Goal: Task Accomplishment & Management: Complete application form

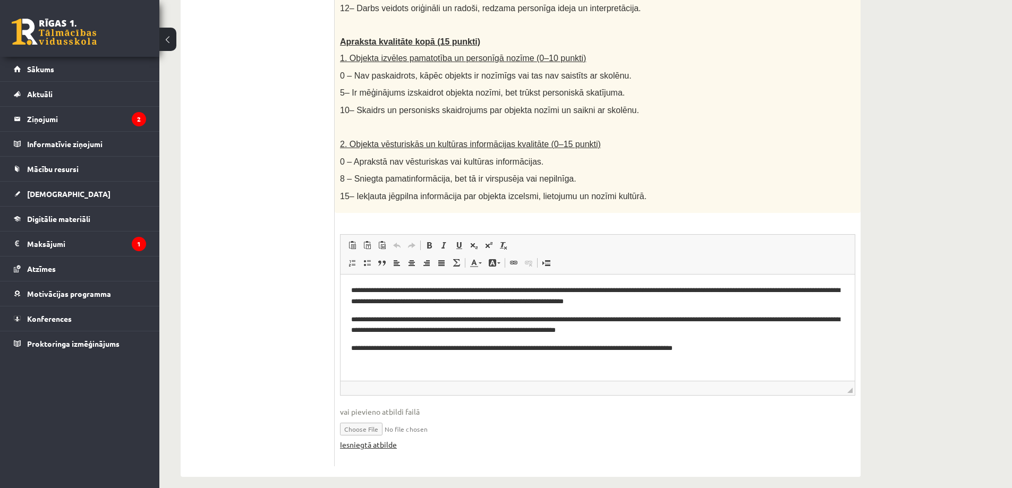
click at [389, 439] on link "Iesniegtā atbilde" at bounding box center [368, 444] width 57 height 11
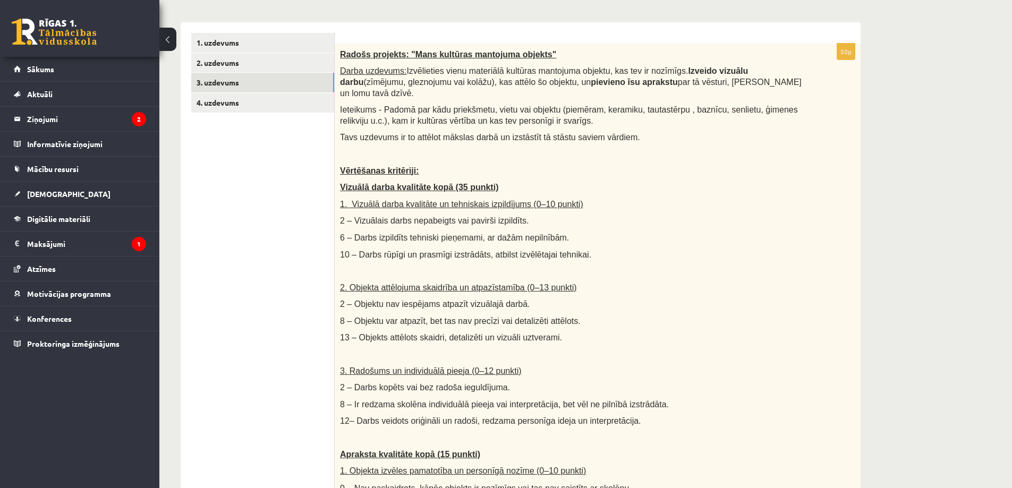
scroll to position [124, 0]
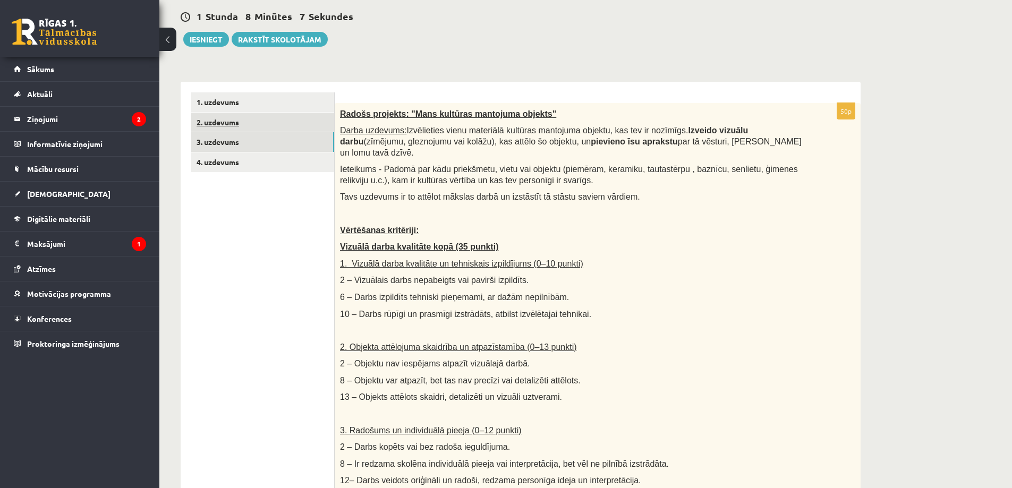
click at [291, 126] on link "2. uzdevums" at bounding box center [262, 123] width 143 height 20
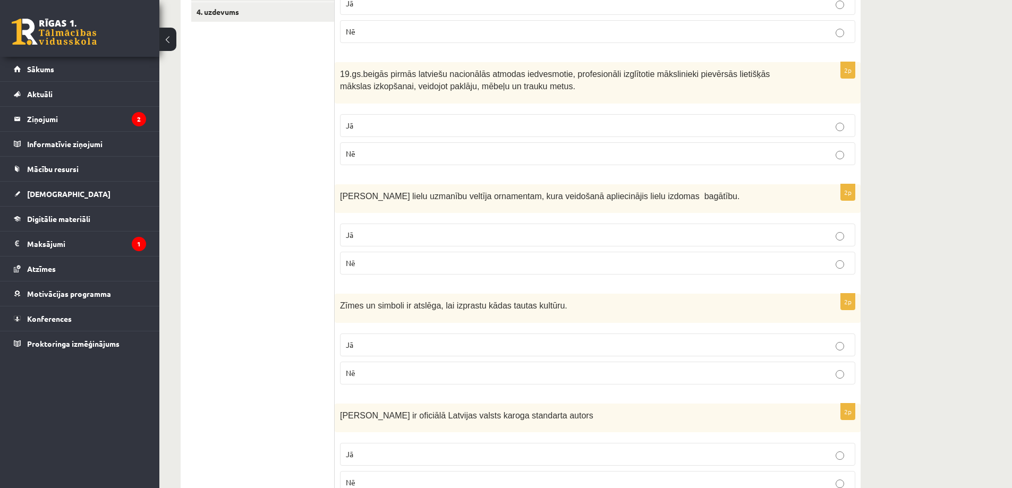
scroll to position [0, 0]
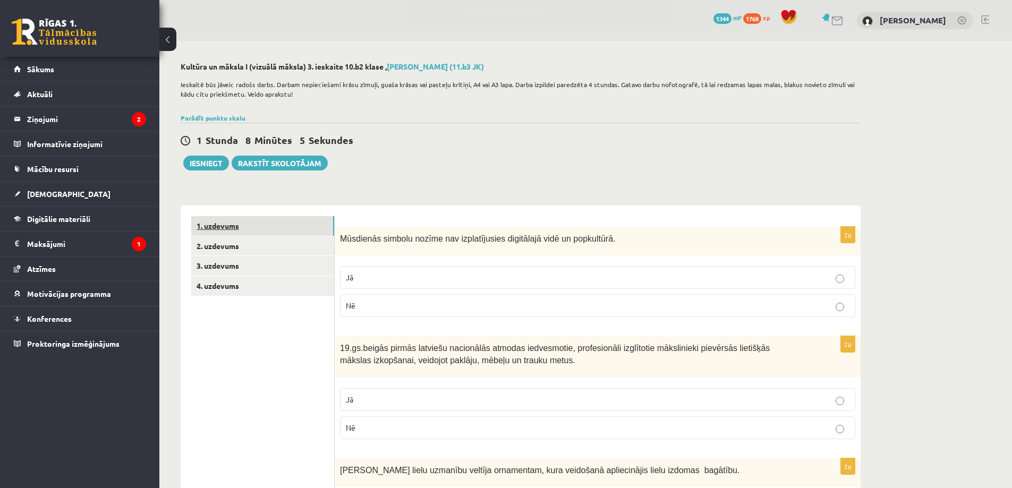
click at [303, 219] on link "1. uzdevums" at bounding box center [262, 226] width 143 height 20
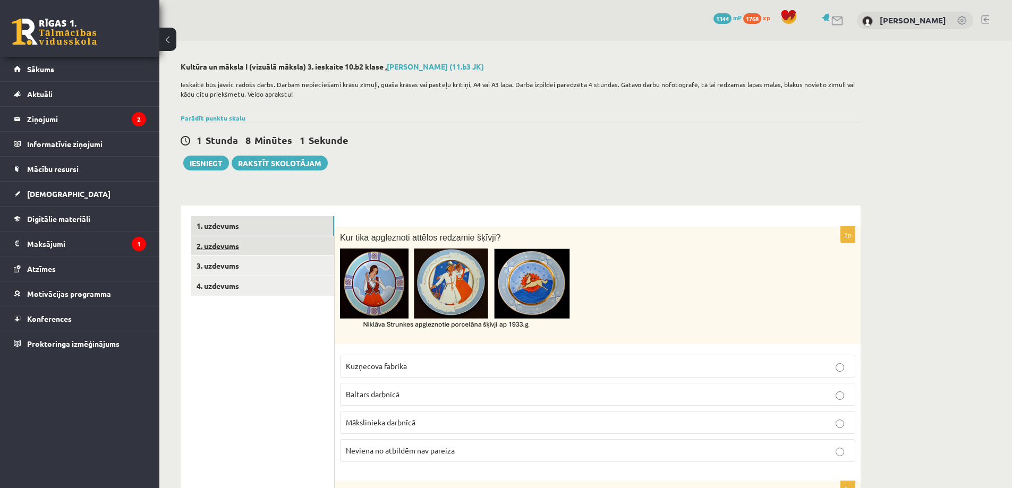
click at [254, 246] on link "2. uzdevums" at bounding box center [262, 246] width 143 height 20
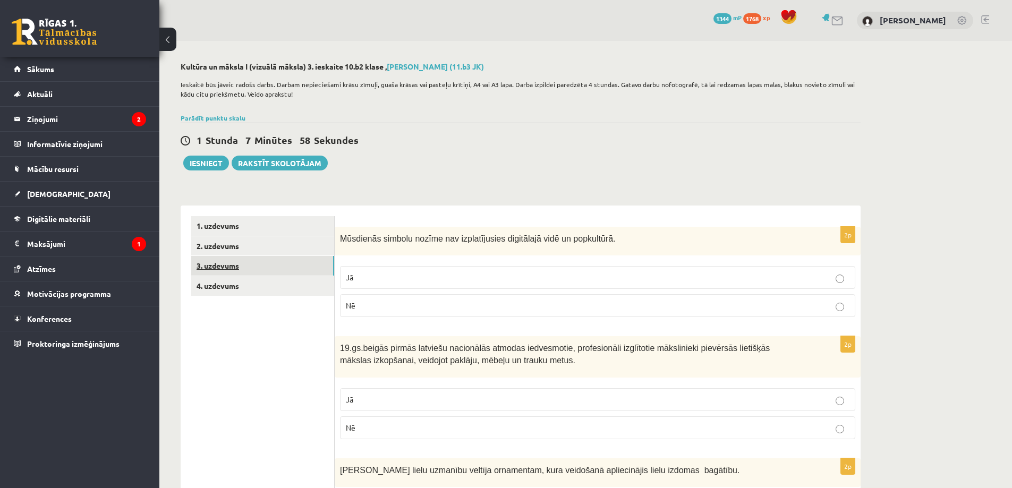
click at [298, 272] on link "3. uzdevums" at bounding box center [262, 266] width 143 height 20
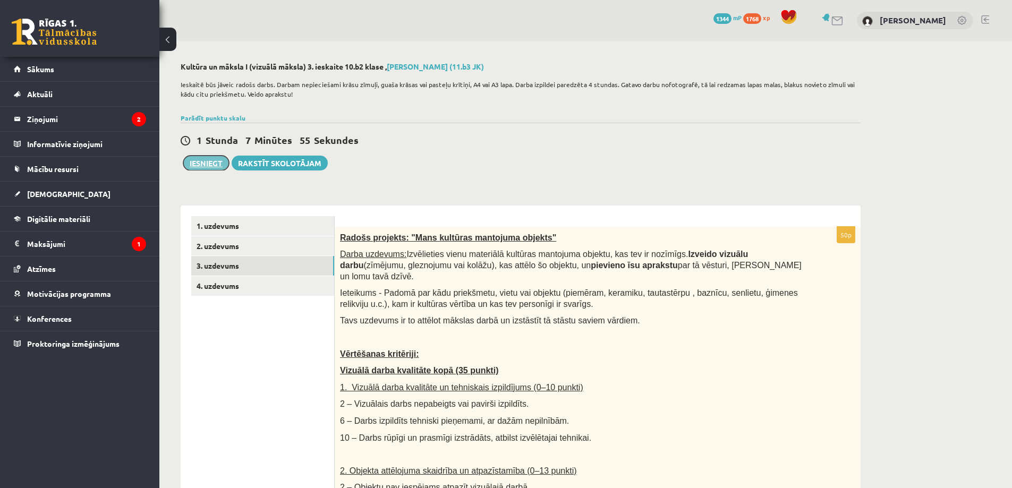
click at [210, 165] on button "Iesniegt" at bounding box center [206, 163] width 46 height 15
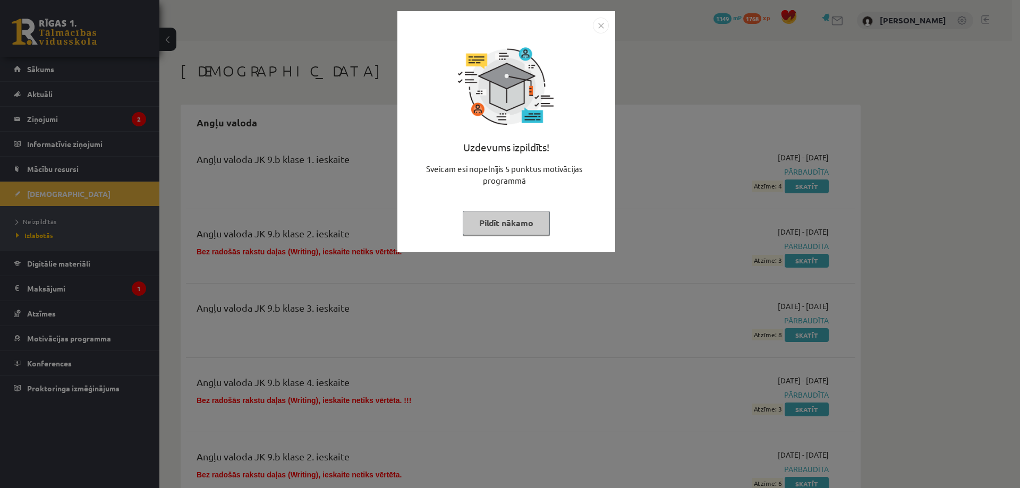
click at [603, 25] on img "Close" at bounding box center [601, 26] width 16 height 16
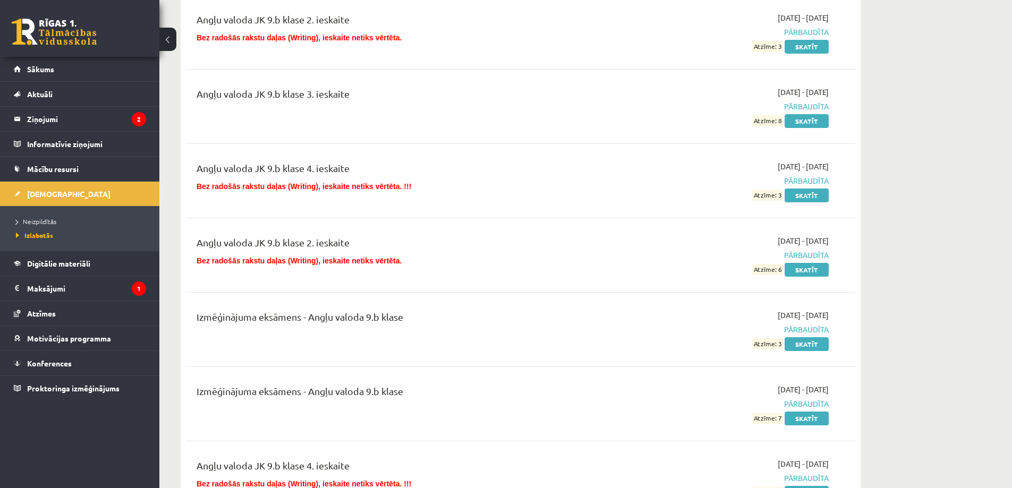
scroll to position [248, 0]
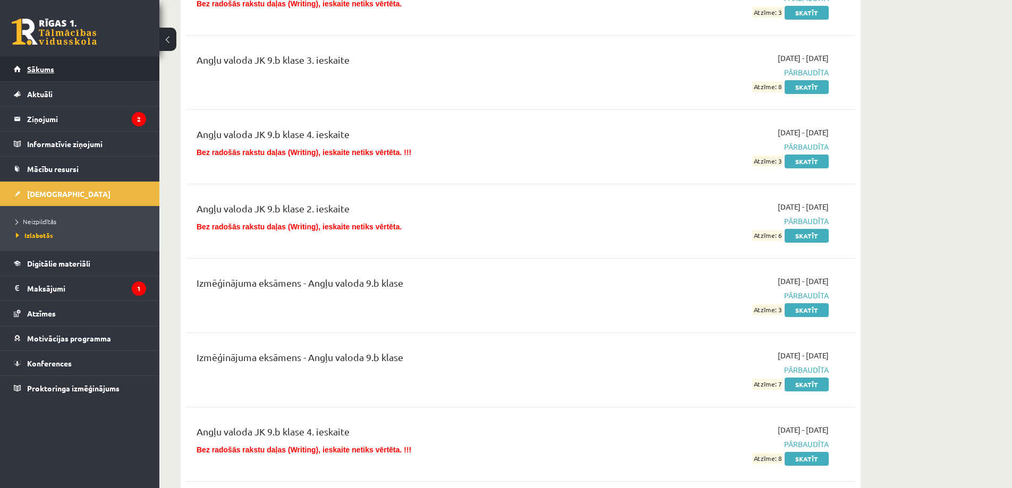
click at [92, 71] on link "Sākums" at bounding box center [80, 69] width 132 height 24
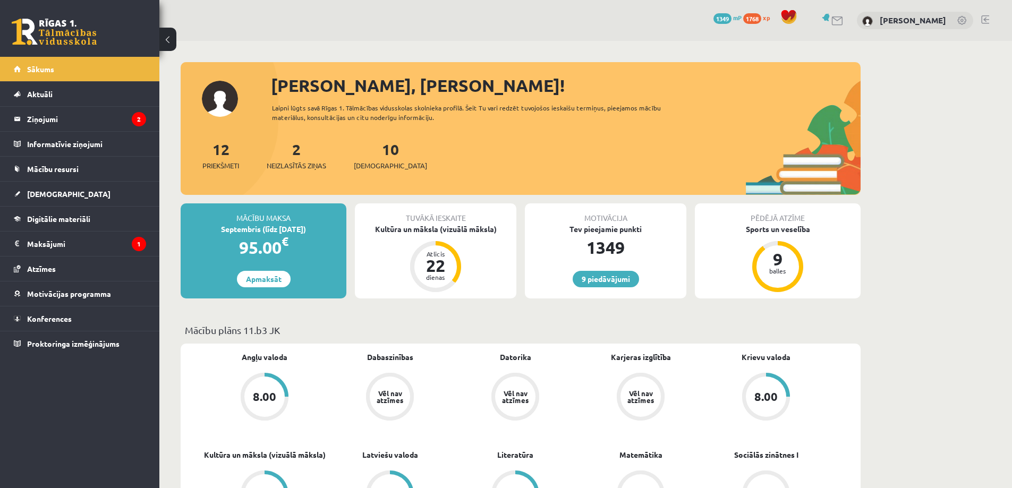
click at [358, 171] on div "12 Priekšmeti 2 Neizlasītās ziņas 10 Ieskaites" at bounding box center [521, 166] width 680 height 57
click at [366, 165] on span "[DEMOGRAPHIC_DATA]" at bounding box center [390, 165] width 73 height 11
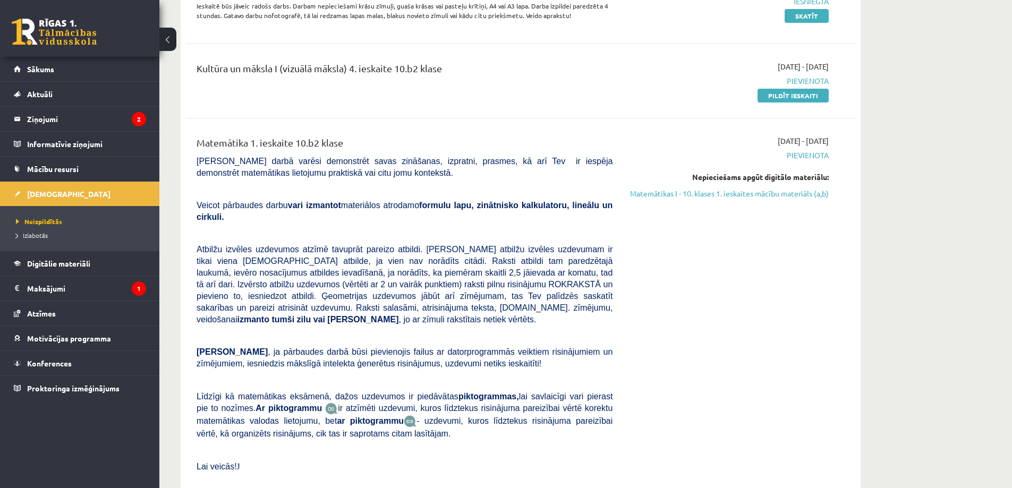
scroll to position [1363, 0]
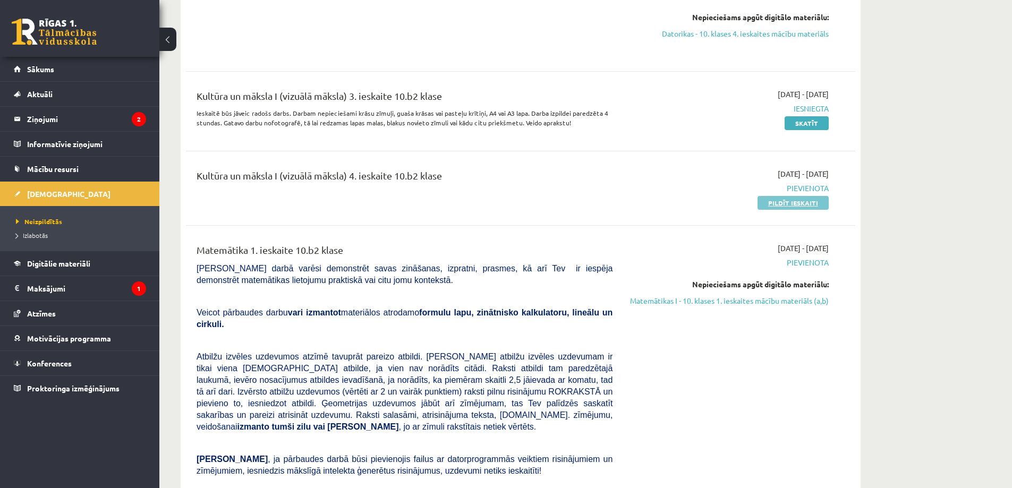
click at [794, 196] on link "Pildīt ieskaiti" at bounding box center [792, 203] width 71 height 14
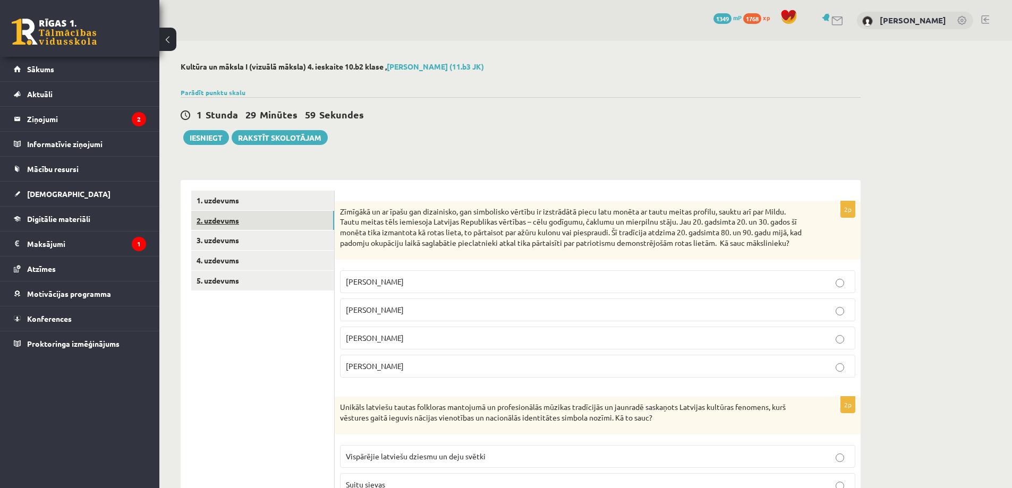
click at [332, 219] on link "2. uzdevums" at bounding box center [262, 221] width 143 height 20
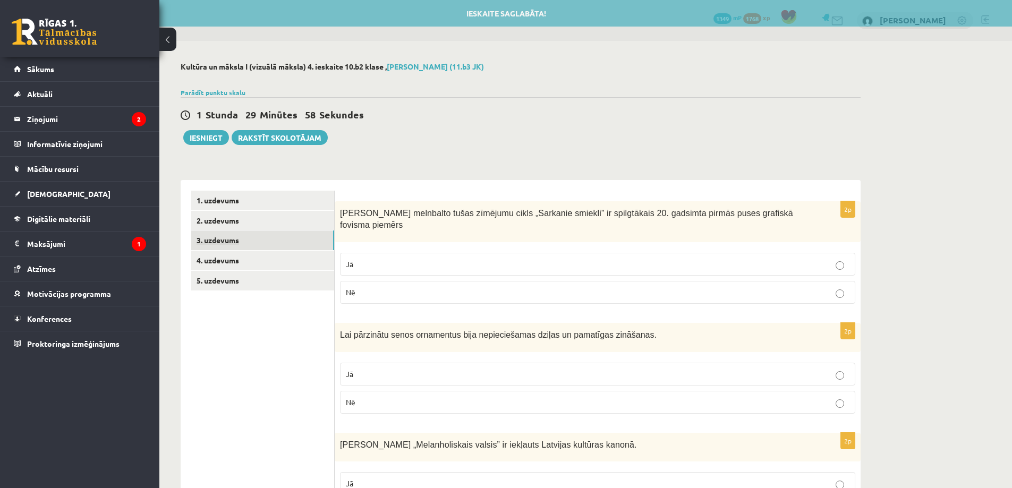
click at [299, 237] on link "3. uzdevums" at bounding box center [262, 240] width 143 height 20
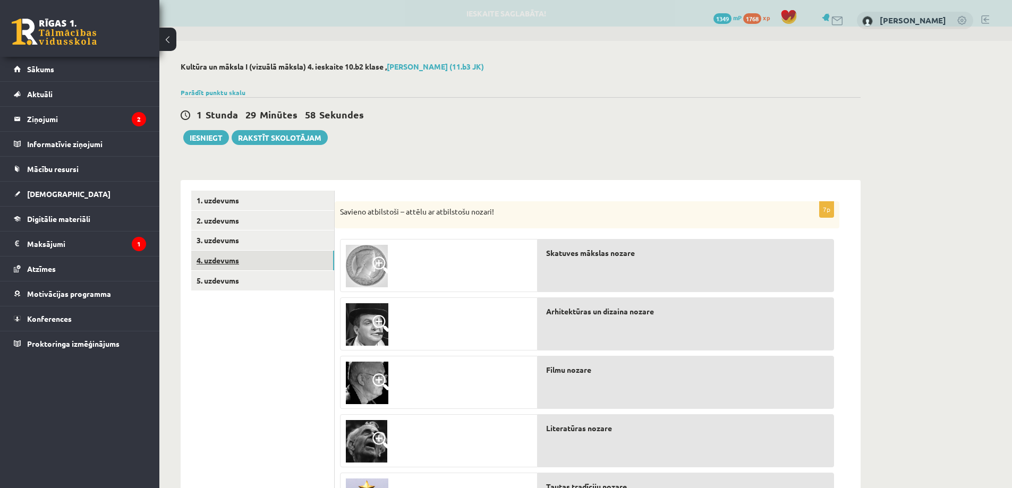
click at [286, 262] on link "4. uzdevums" at bounding box center [262, 261] width 143 height 20
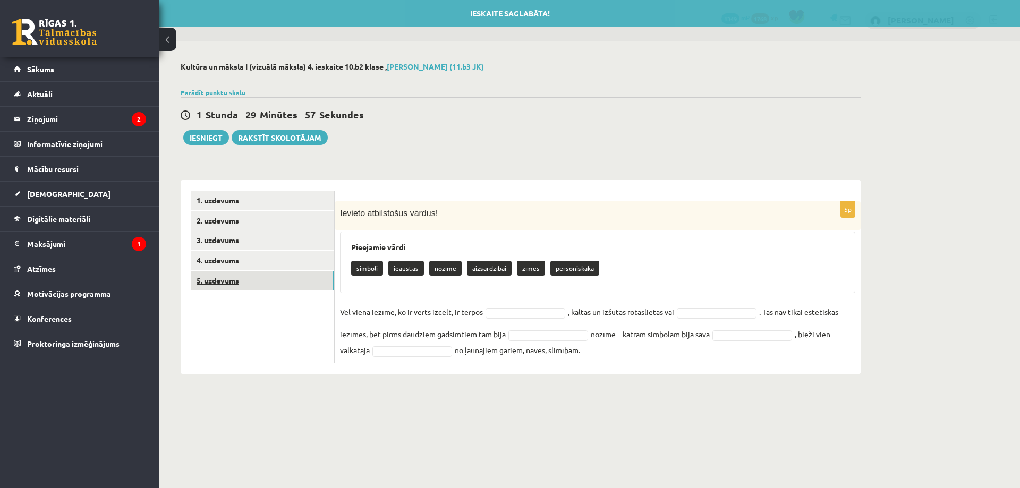
click at [271, 282] on link "5. uzdevums" at bounding box center [262, 281] width 143 height 20
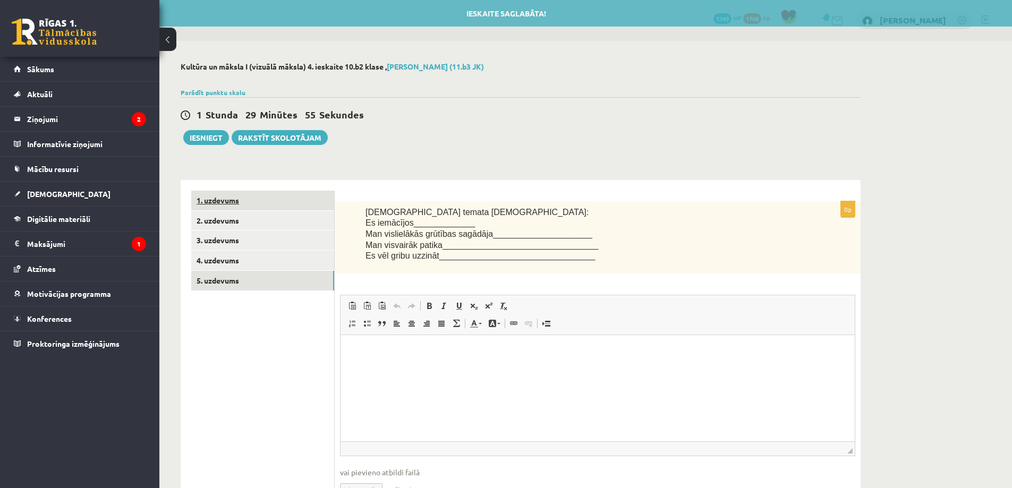
click at [296, 202] on link "1. uzdevums" at bounding box center [262, 201] width 143 height 20
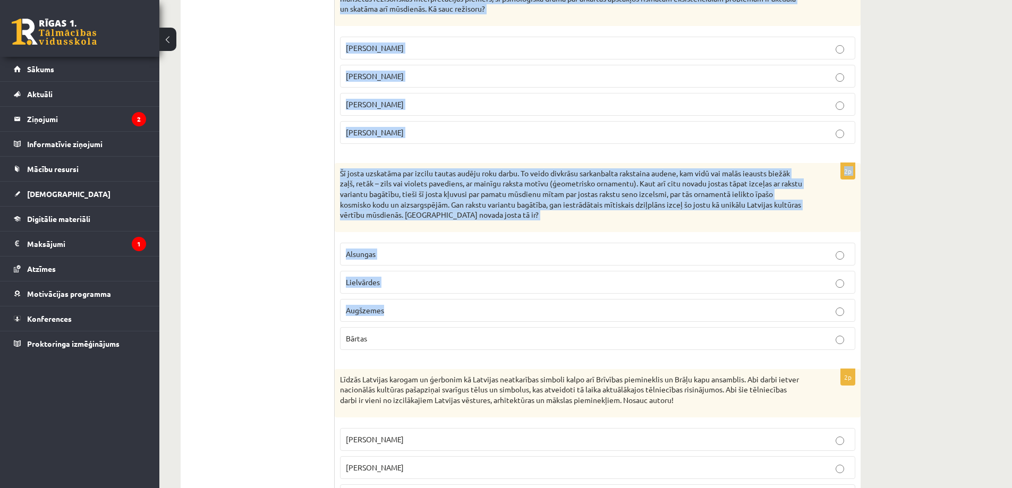
scroll to position [2369, 0]
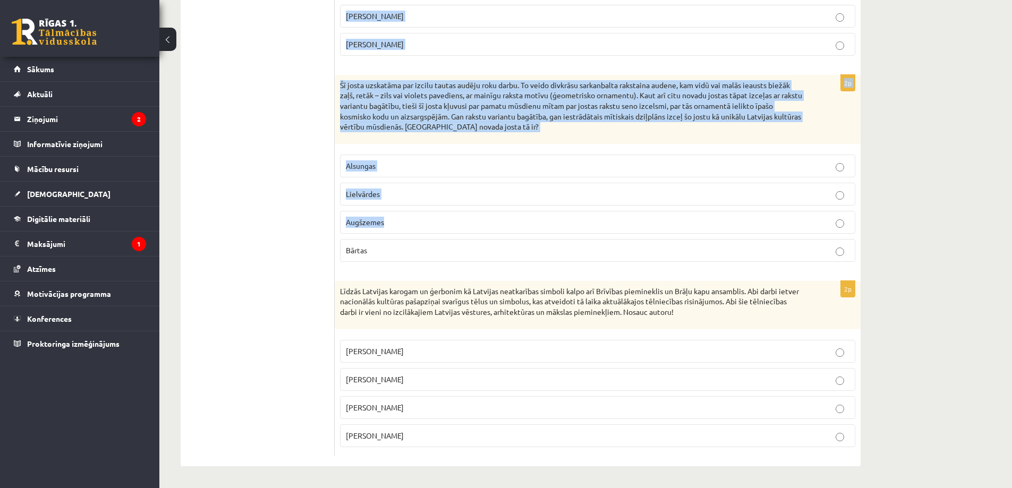
drag, startPoint x: 341, startPoint y: 211, endPoint x: 436, endPoint y: 424, distance: 232.7
copy form "Zīmīgākā un ar īpašu gan dizainisko, gan simbolisko vērtību ir izstrādātā piecu…"
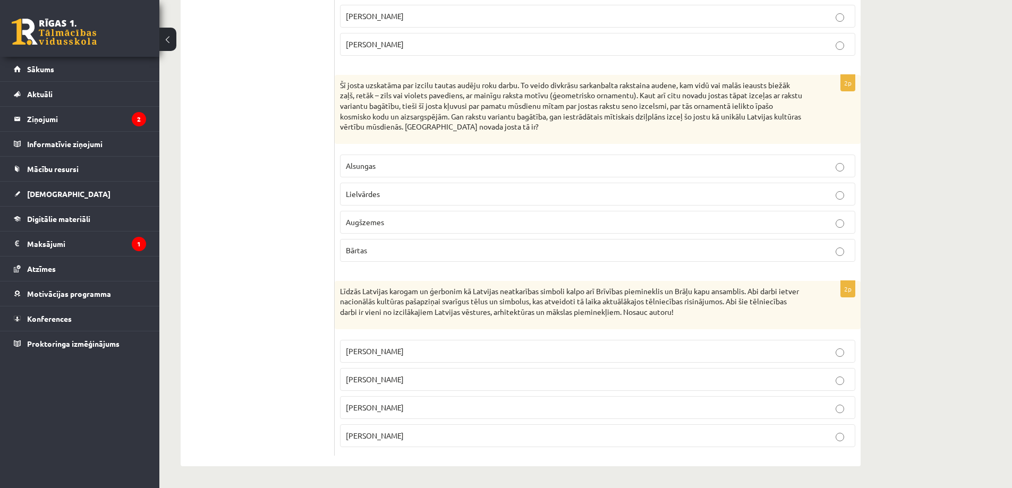
drag, startPoint x: 275, startPoint y: 358, endPoint x: 281, endPoint y: 370, distance: 13.6
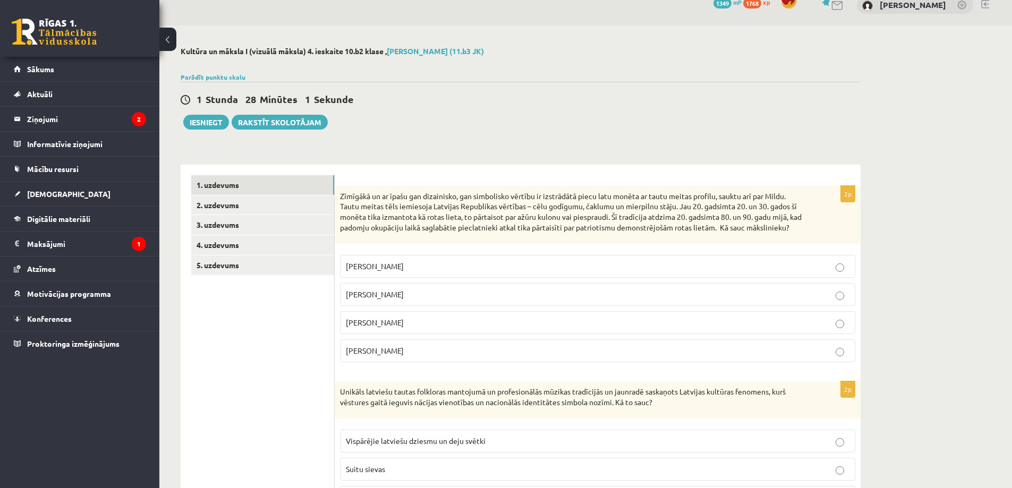
scroll to position [0, 0]
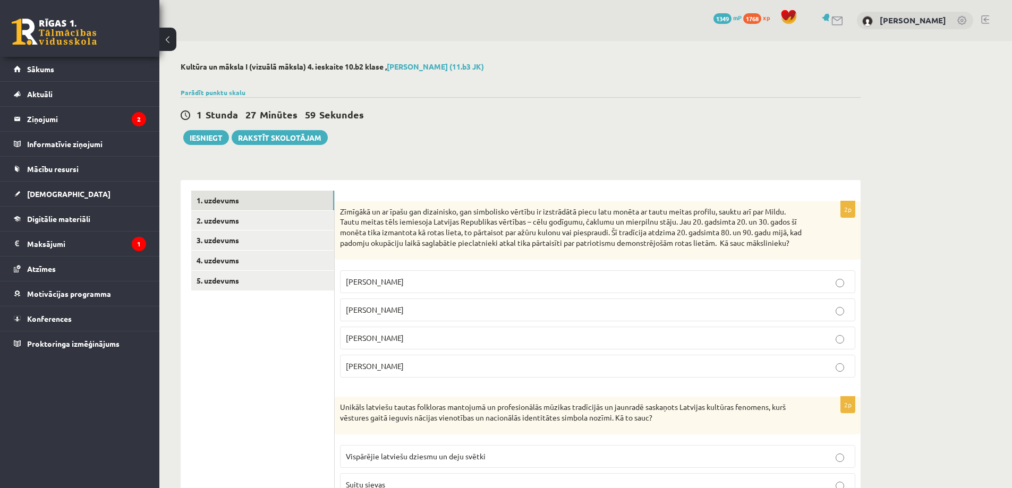
click at [415, 287] on p "Rihards Zariņš" at bounding box center [597, 281] width 503 height 11
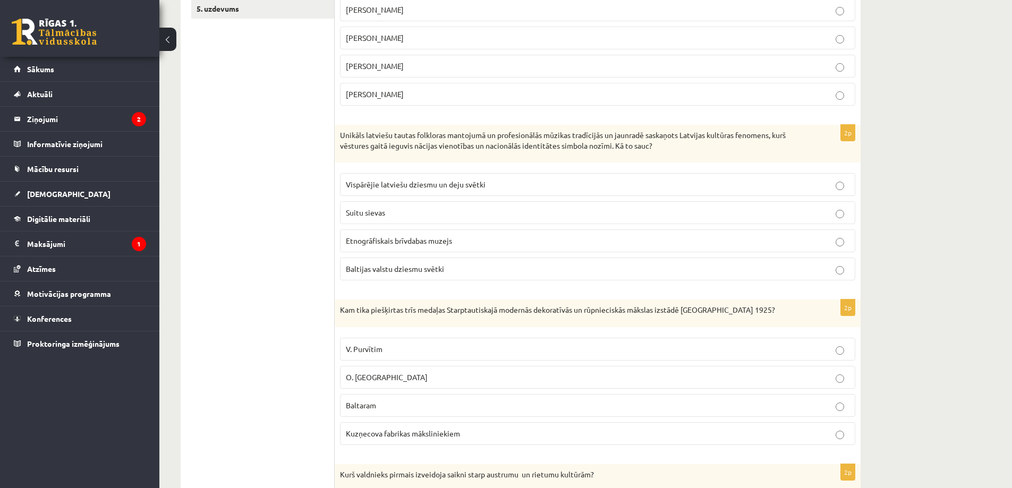
scroll to position [248, 0]
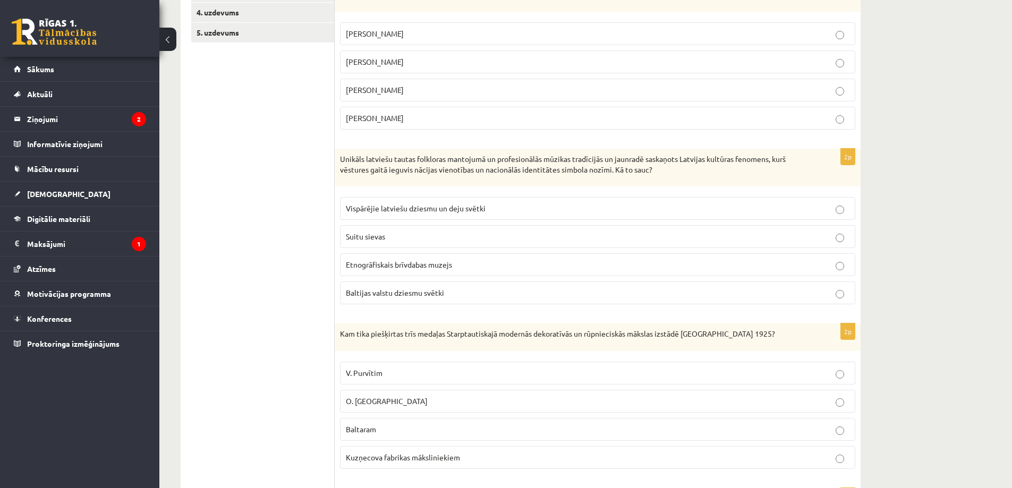
click at [408, 213] on span "Vispārējie latviešu dziesmu un deju svētki" at bounding box center [416, 208] width 140 height 10
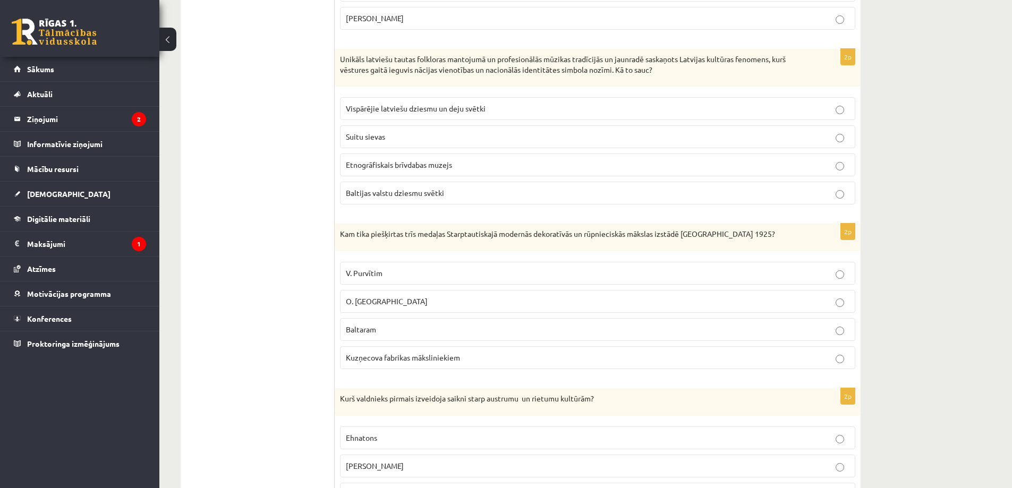
scroll to position [372, 0]
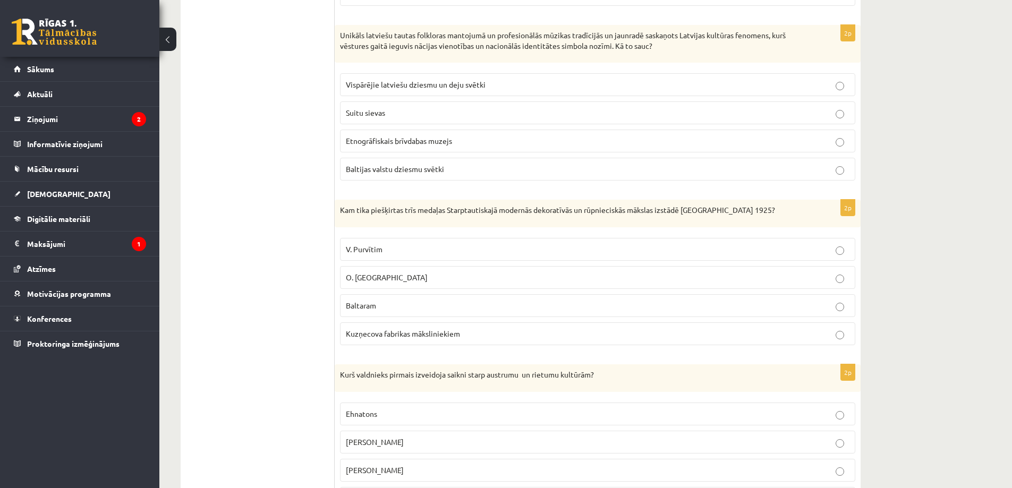
click at [408, 338] on span "Kuzņecova fabrikas māksliniekiem" at bounding box center [403, 334] width 114 height 10
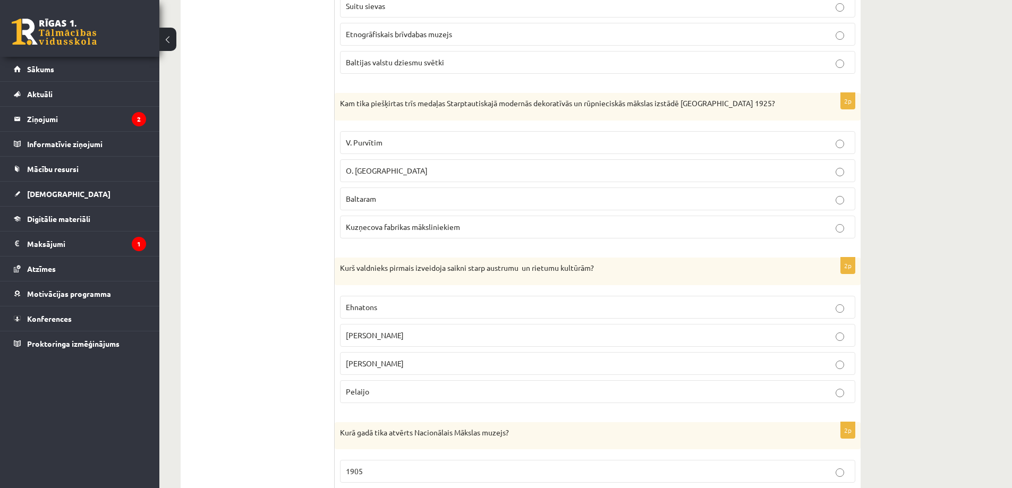
scroll to position [495, 0]
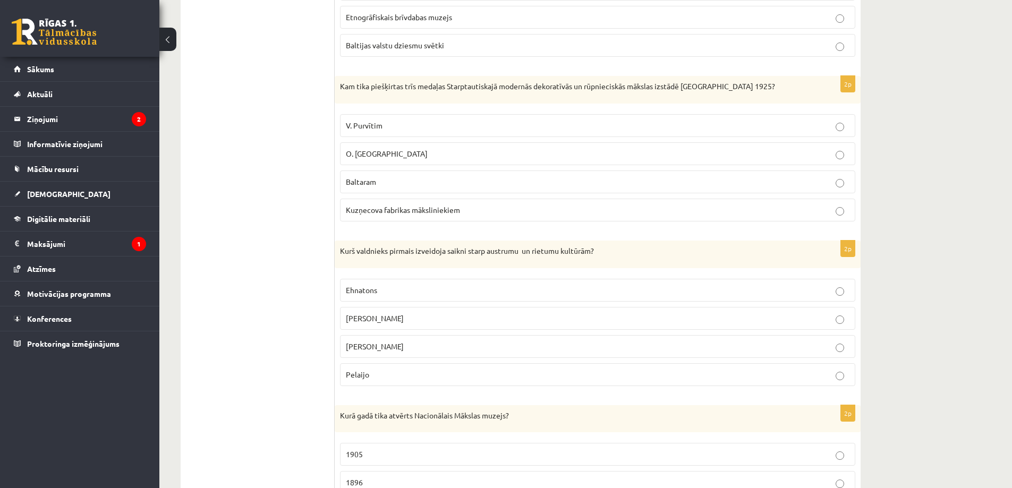
click at [401, 323] on span "Aleksandrs Lielais" at bounding box center [375, 318] width 58 height 10
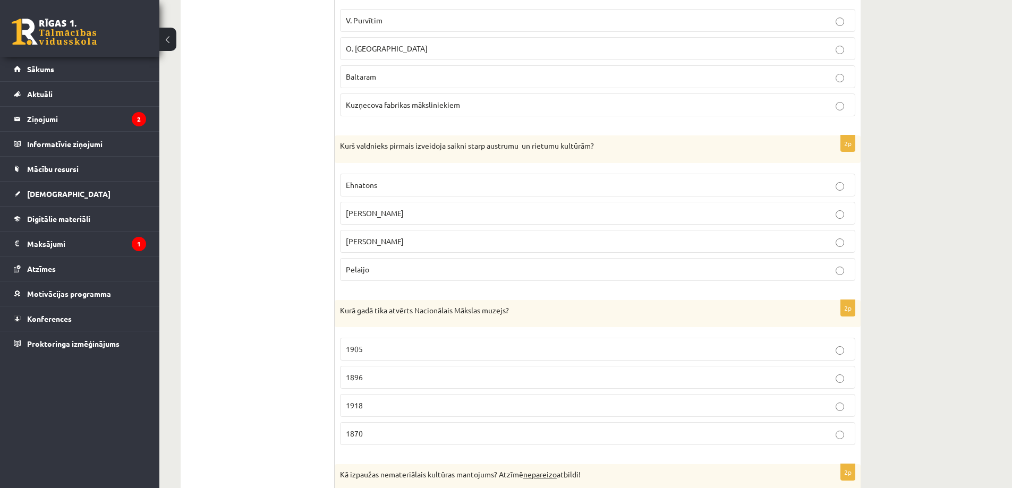
scroll to position [620, 0]
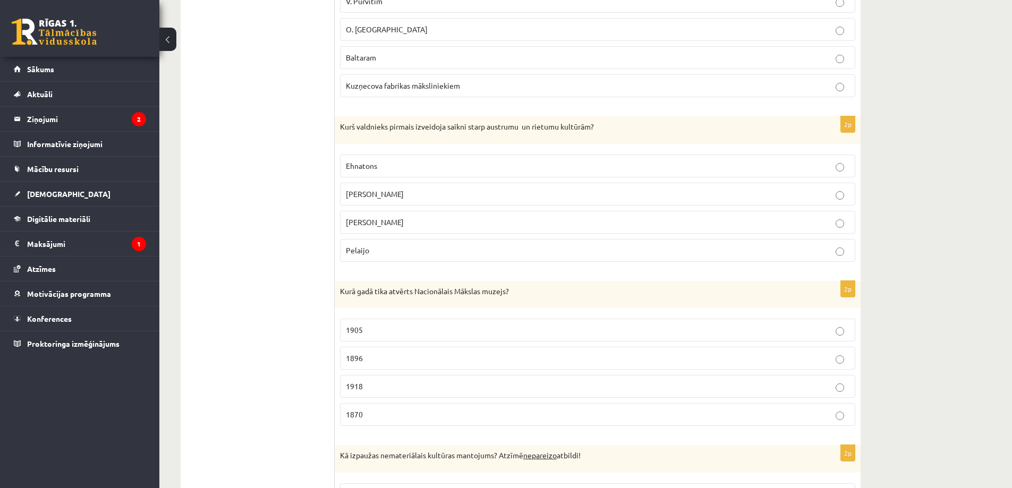
click at [396, 336] on p "1905" at bounding box center [597, 329] width 503 height 11
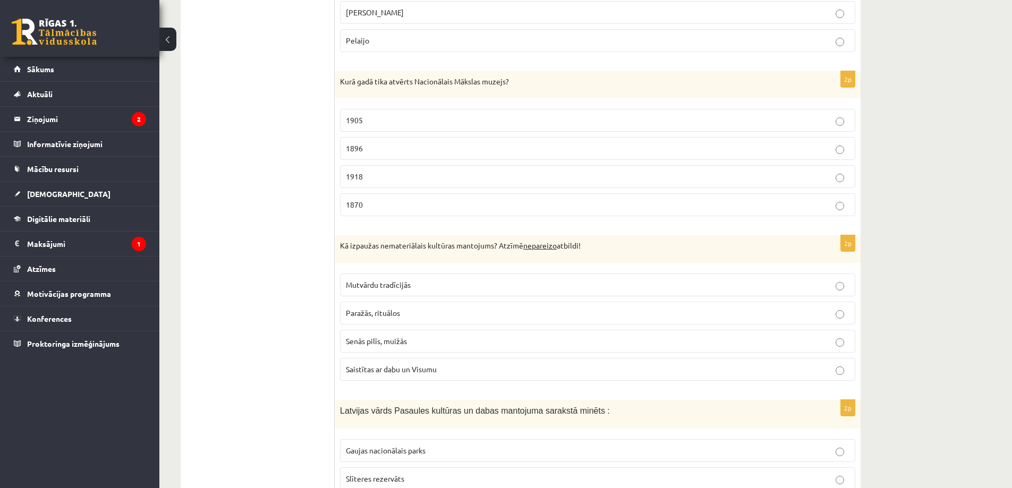
scroll to position [867, 0]
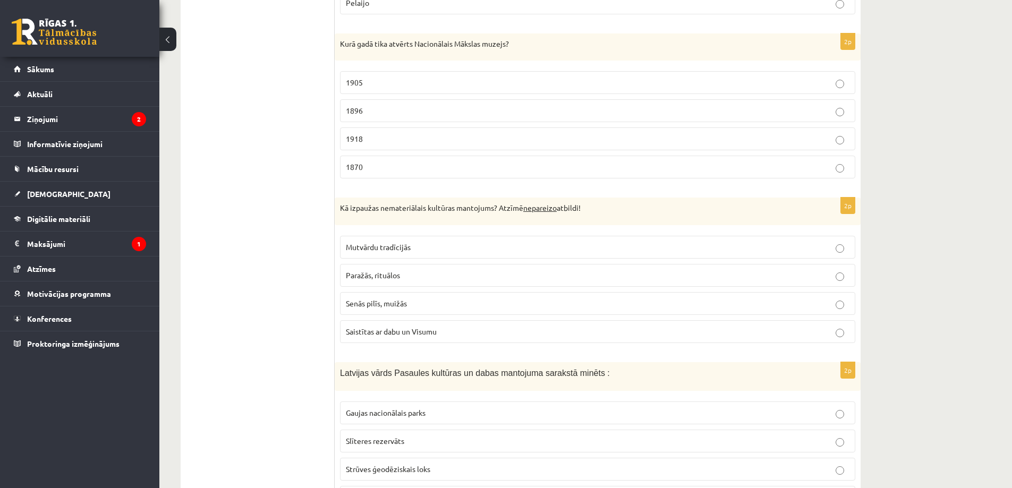
click at [395, 336] on span "Saistītas ar dabu un Visumu" at bounding box center [391, 332] width 91 height 10
click at [398, 308] on span "Senās pilīs, muižās" at bounding box center [376, 303] width 61 height 10
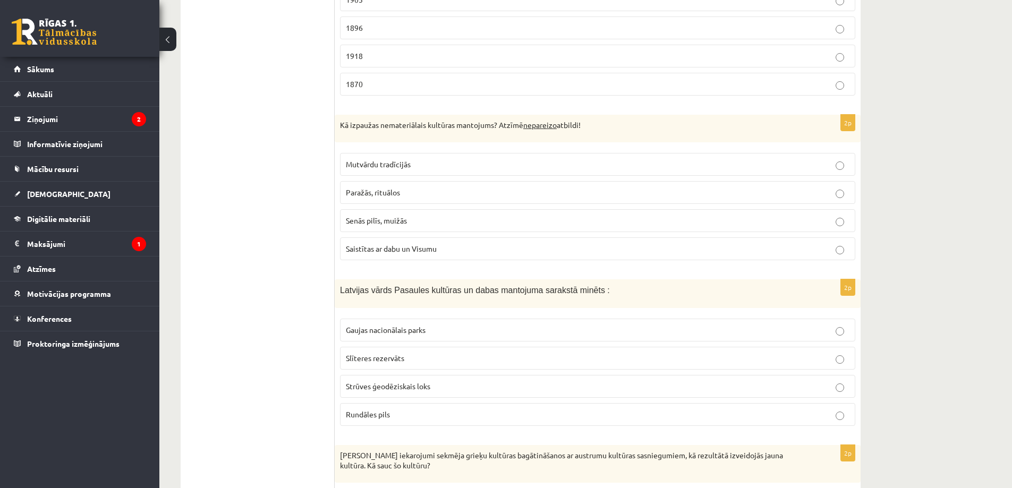
scroll to position [991, 0]
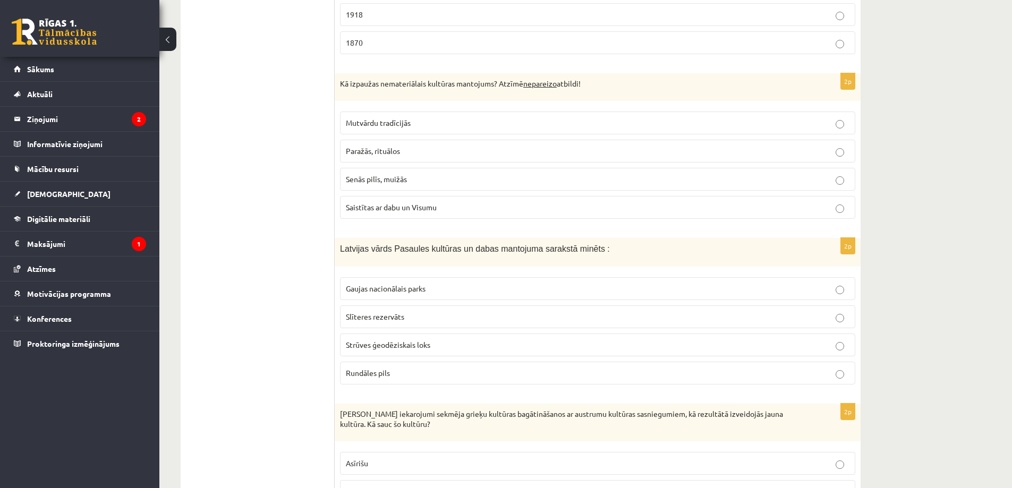
click at [400, 349] on span "Strūves ģeodēziskais loks" at bounding box center [388, 345] width 84 height 10
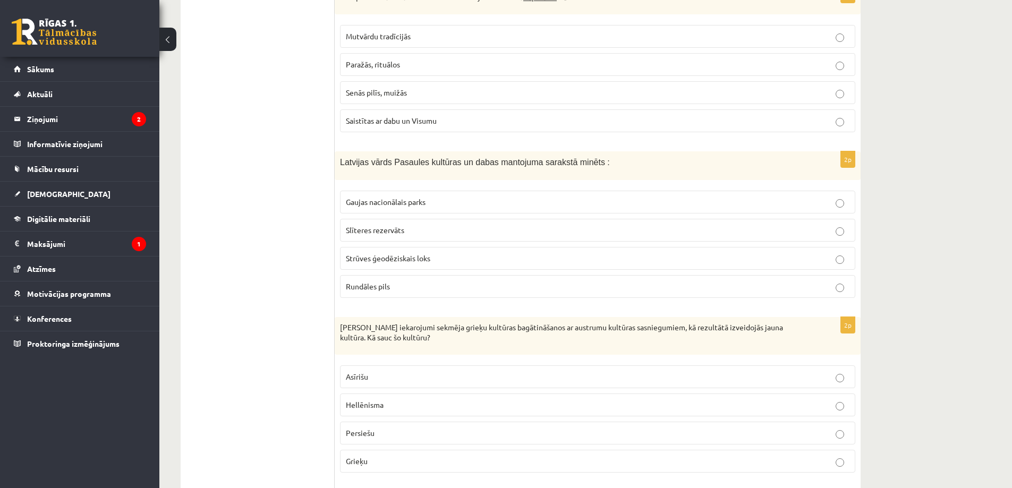
scroll to position [1115, 0]
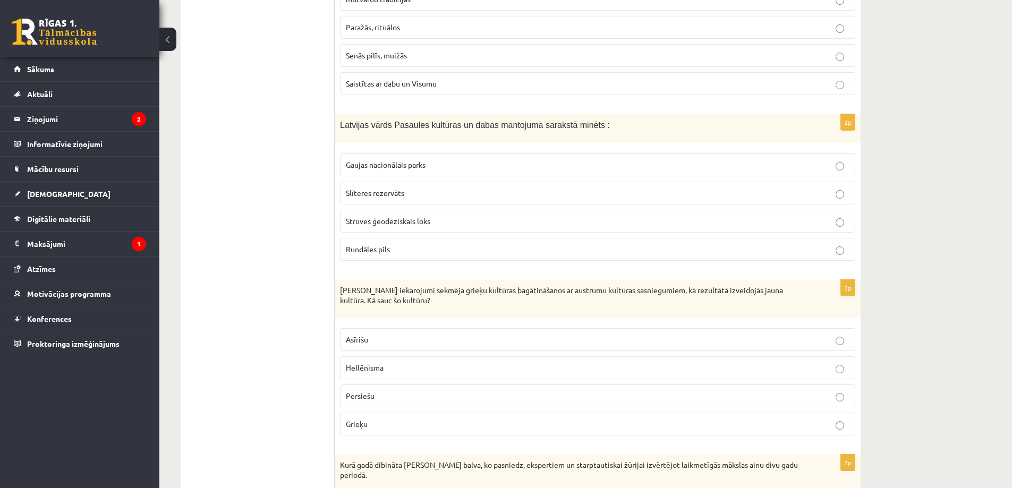
click at [404, 373] on p "Hellēnisma" at bounding box center [597, 367] width 503 height 11
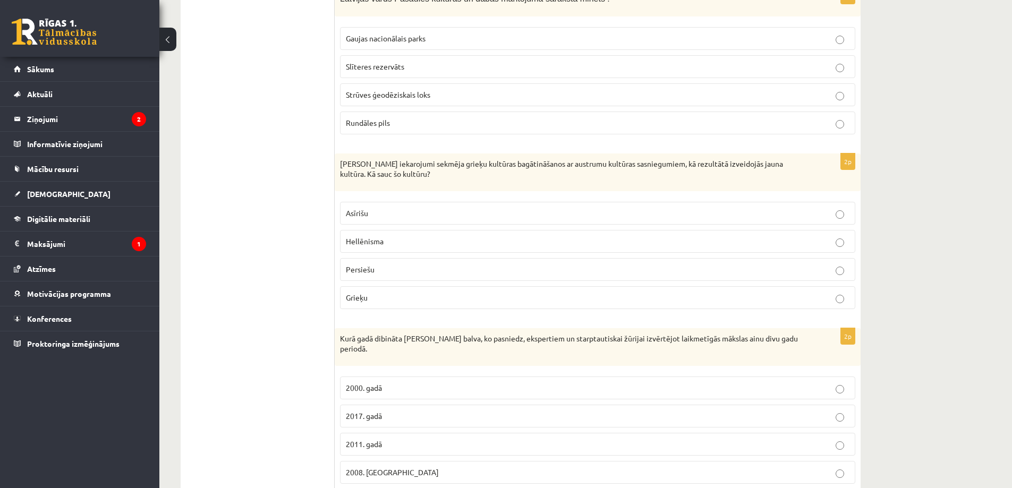
scroll to position [1363, 0]
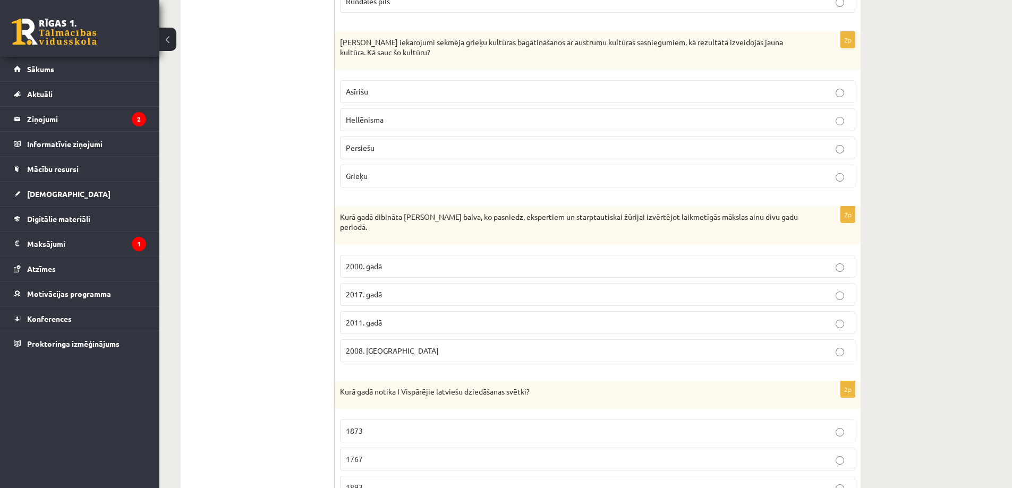
click at [389, 326] on p "2011. gadā" at bounding box center [597, 322] width 503 height 11
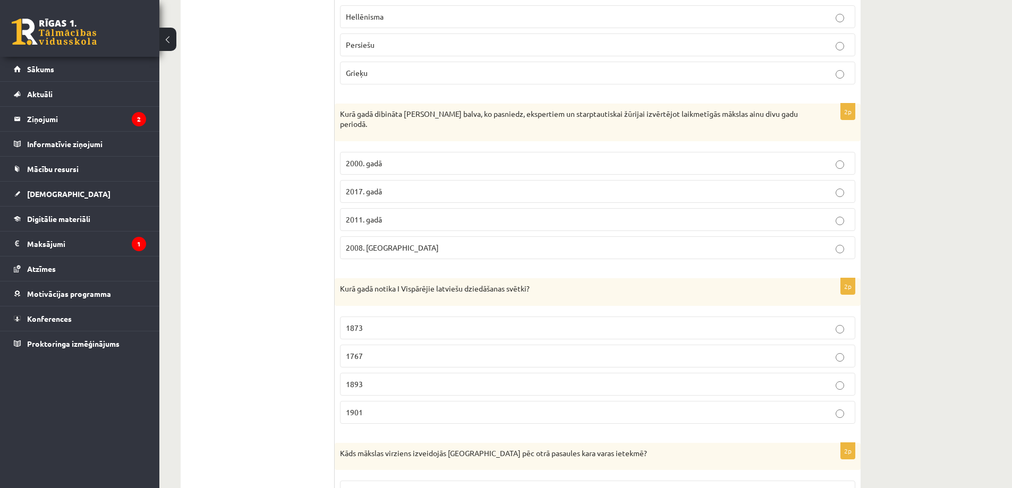
scroll to position [1487, 0]
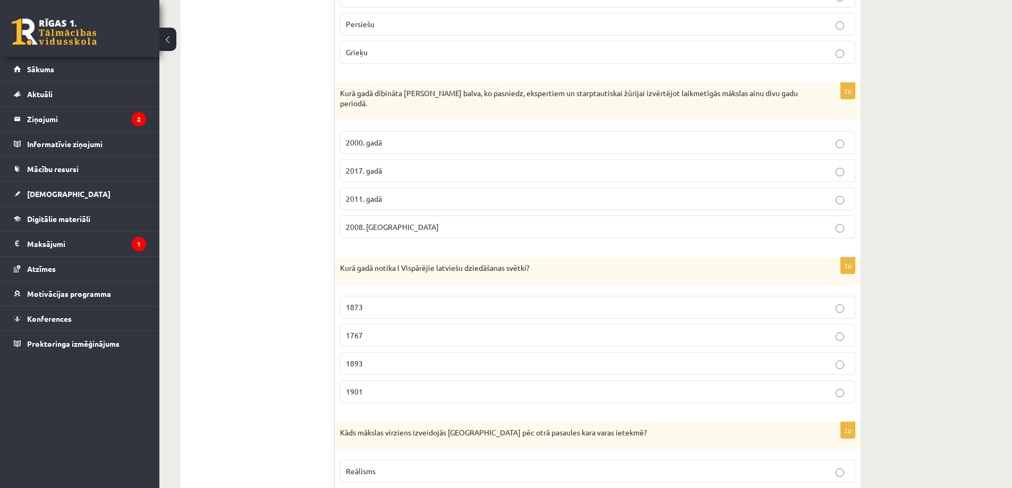
click at [393, 308] on p "1873" at bounding box center [597, 307] width 503 height 11
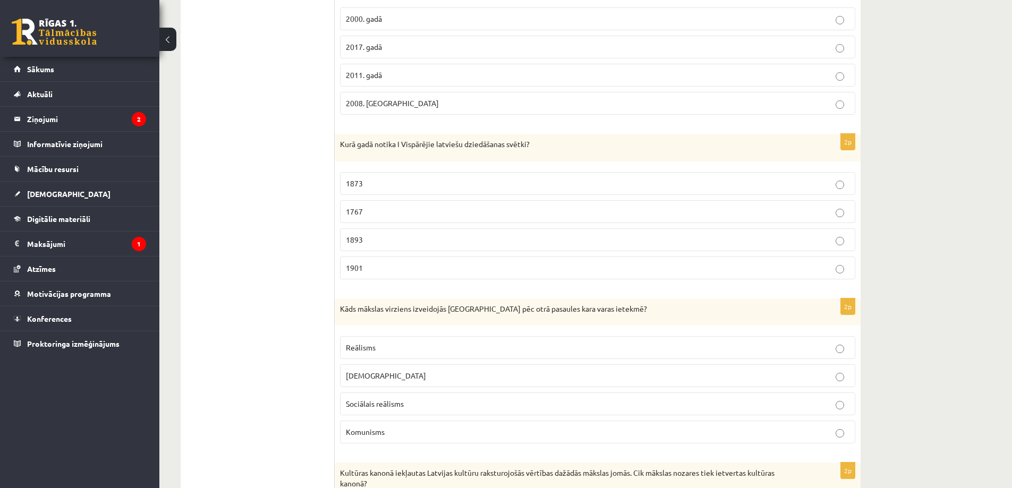
click at [364, 409] on p "Sociālais reālisms" at bounding box center [597, 403] width 503 height 11
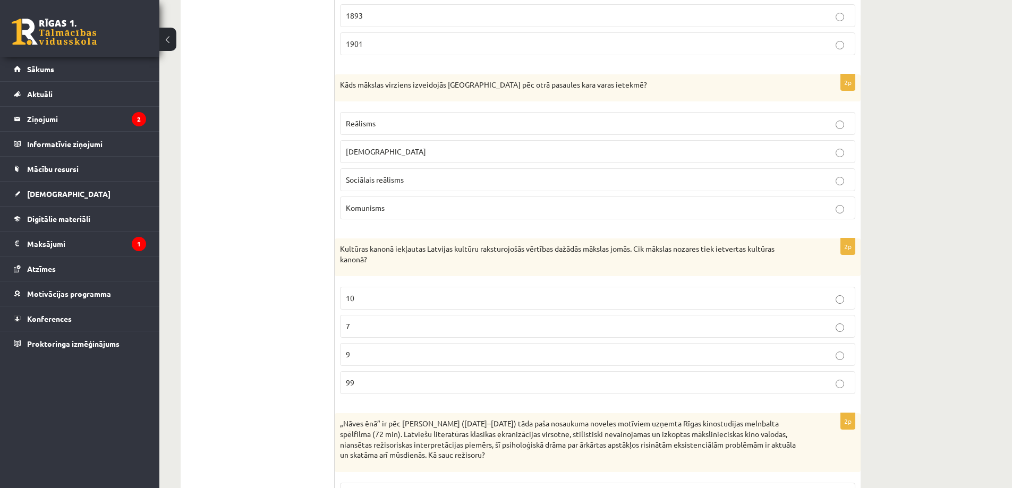
scroll to position [1859, 0]
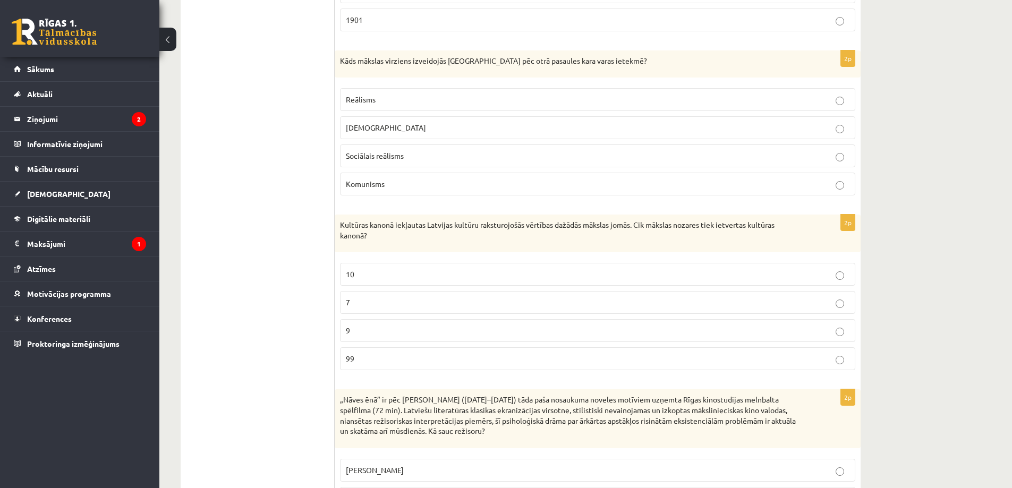
click at [397, 333] on p "9" at bounding box center [597, 330] width 503 height 11
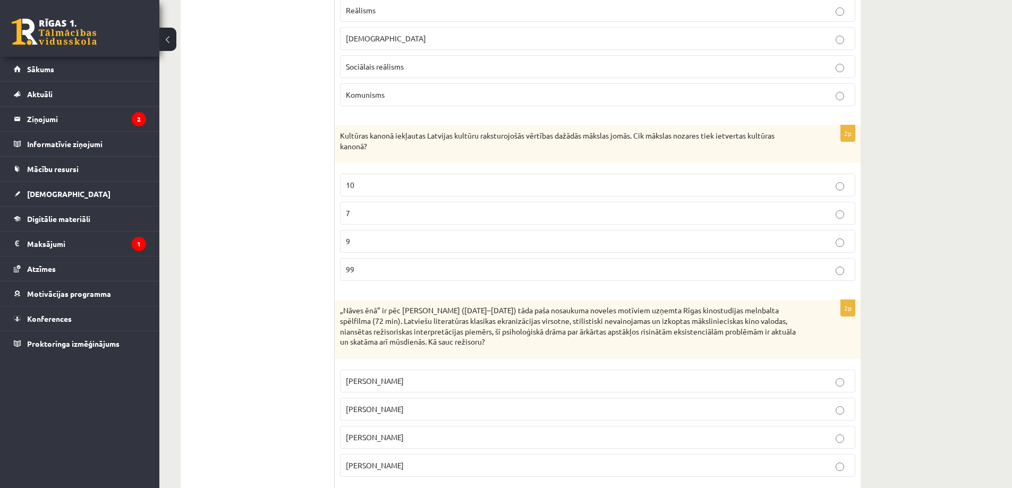
scroll to position [1982, 0]
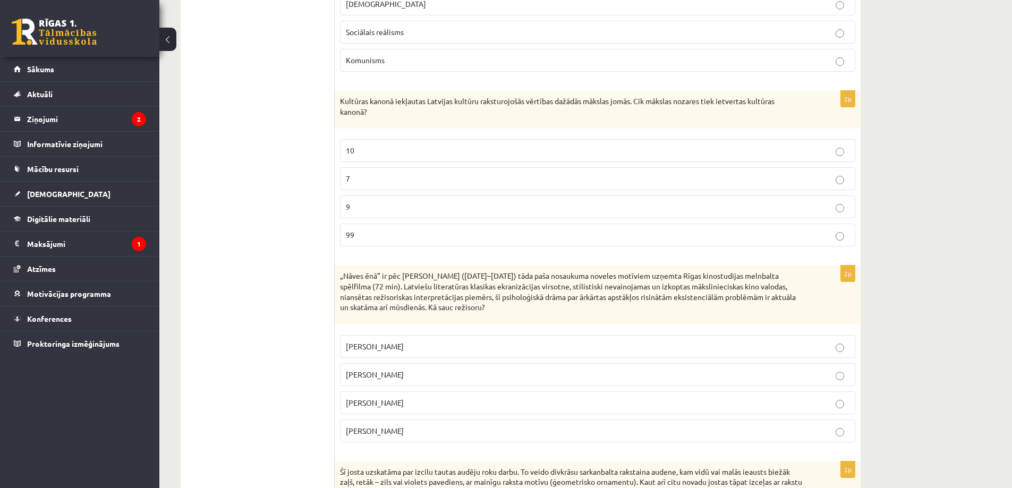
click at [382, 431] on span "Gunārs Piesis" at bounding box center [375, 431] width 58 height 10
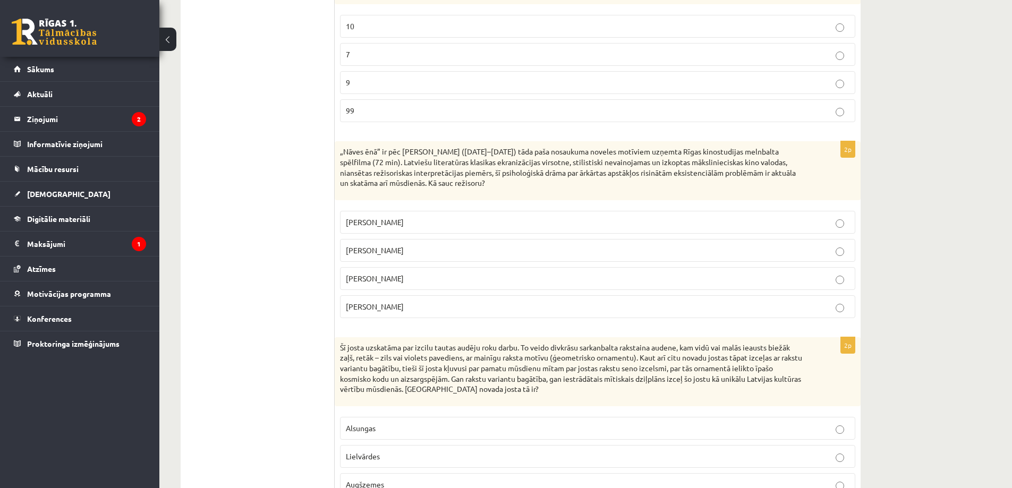
scroll to position [2230, 0]
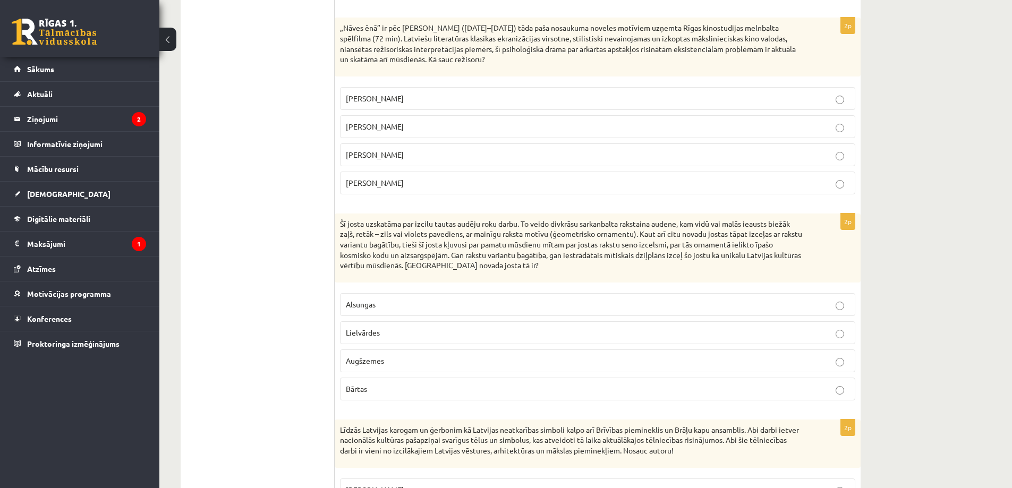
click at [391, 364] on p "Augšzemes" at bounding box center [597, 360] width 503 height 11
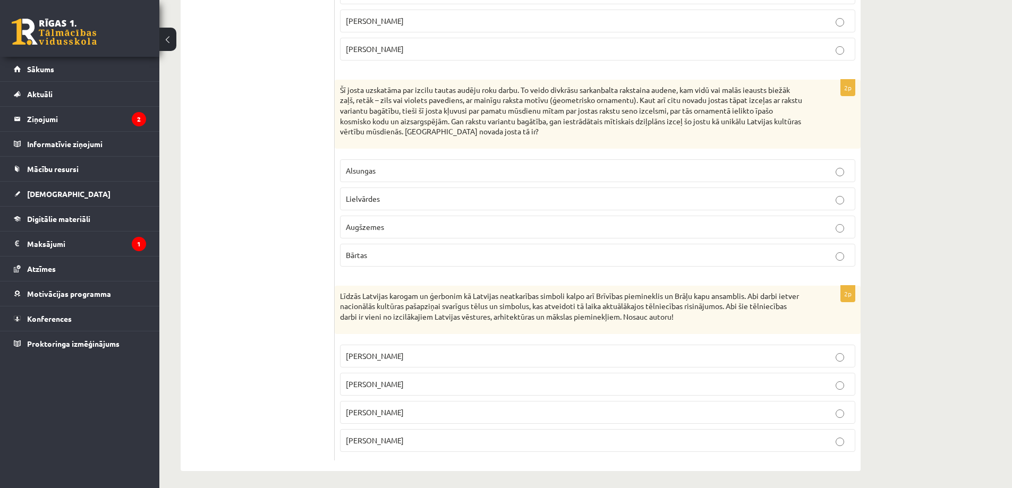
scroll to position [2369, 0]
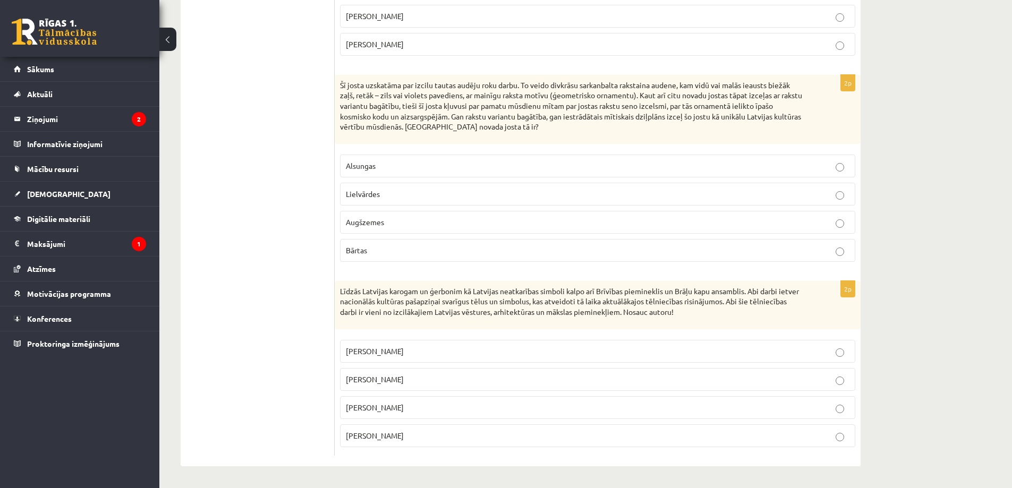
click at [410, 354] on p "Kārlis Zāle" at bounding box center [597, 351] width 503 height 11
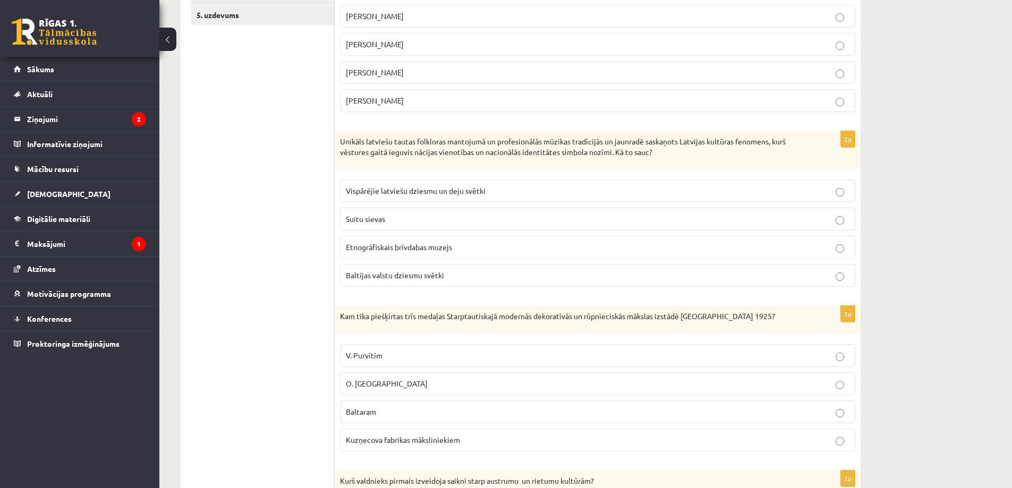
scroll to position [0, 0]
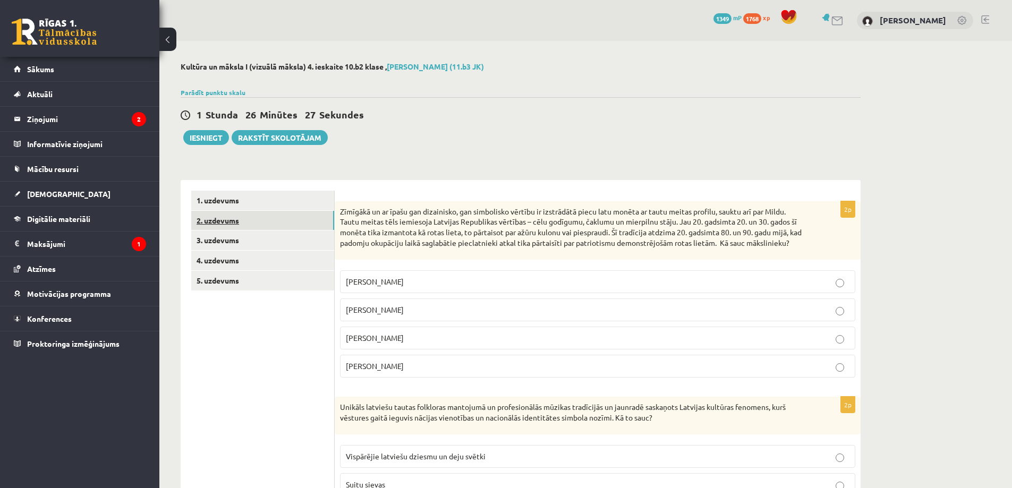
click at [318, 226] on link "2. uzdevums" at bounding box center [262, 221] width 143 height 20
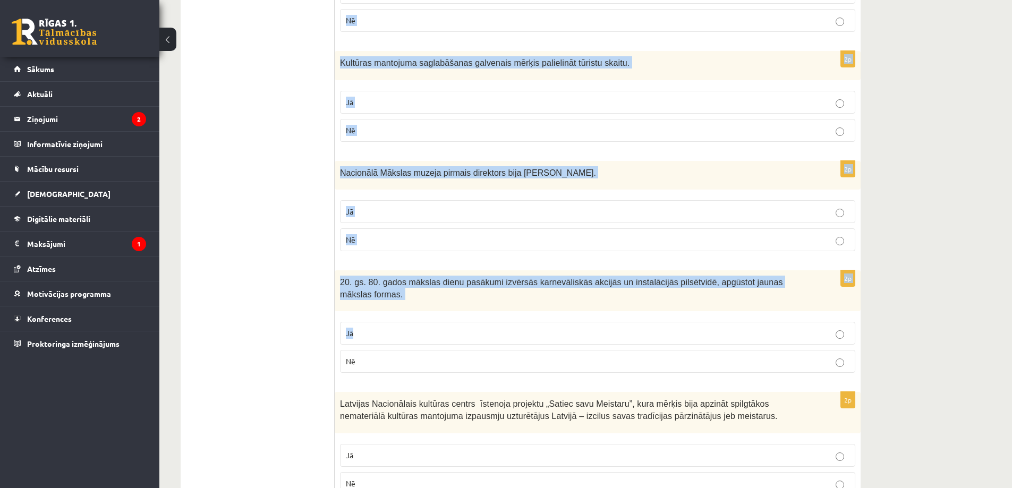
scroll to position [1954, 0]
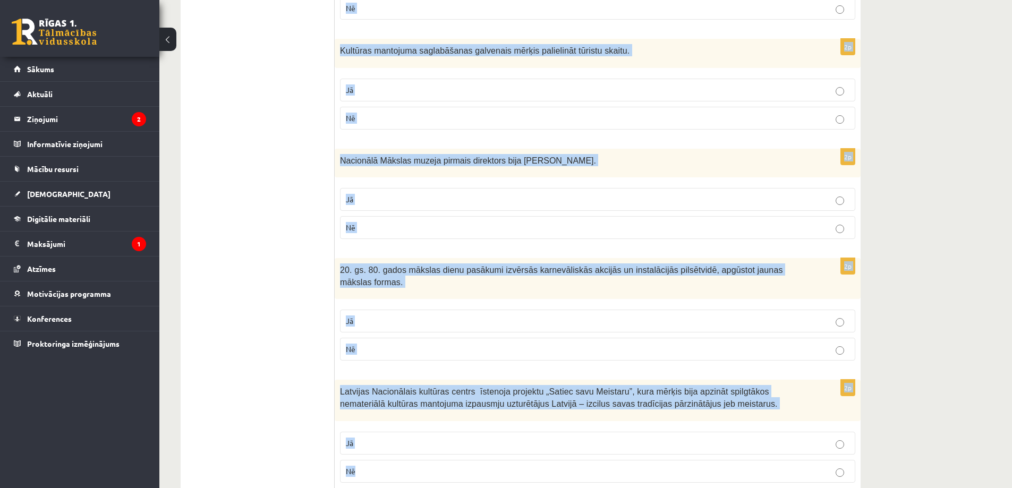
drag, startPoint x: 340, startPoint y: 210, endPoint x: 756, endPoint y: 445, distance: 477.7
copy form "Kārļa Padega melnbalto tušas zīmējumu cikls „Sarkanie smiekli” ir spilgtākais 2…"
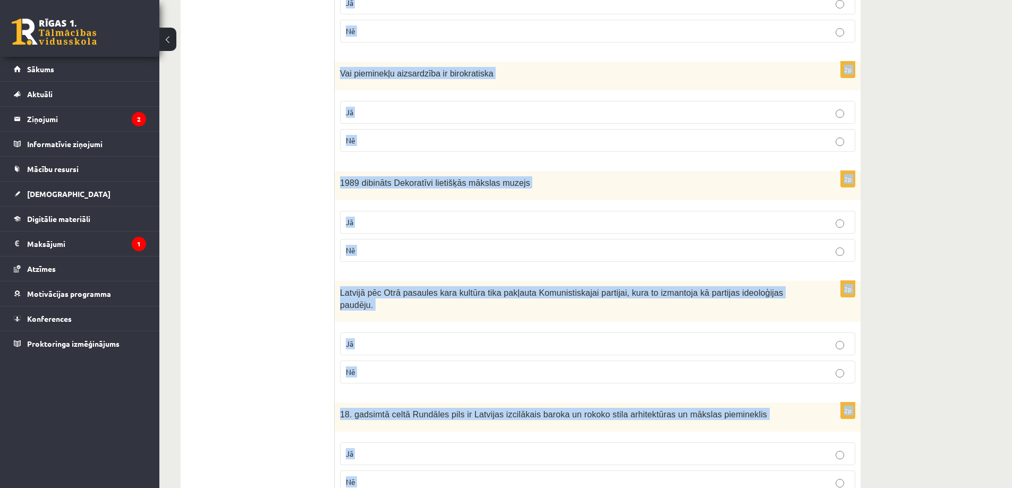
scroll to position [95, 0]
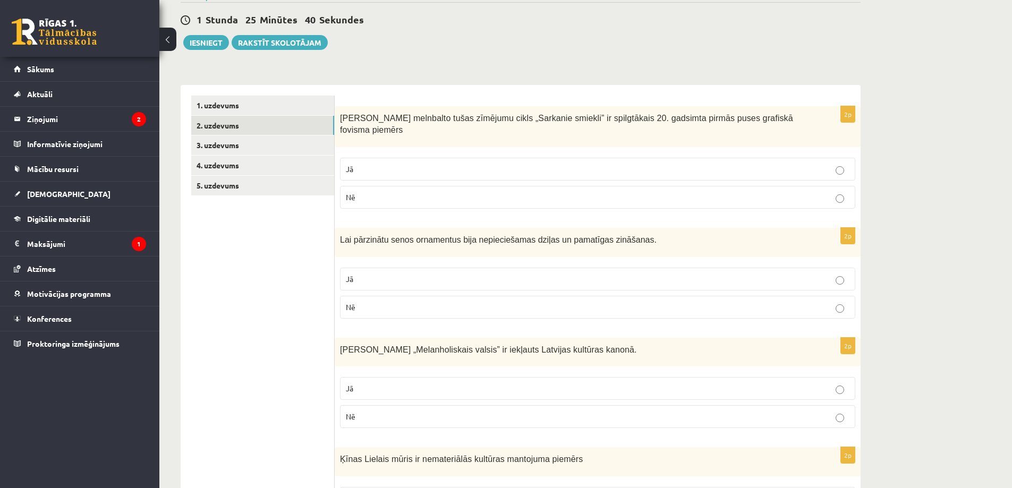
click at [408, 164] on p "Jā" at bounding box center [597, 169] width 503 height 11
click at [372, 273] on p "Jā" at bounding box center [597, 278] width 503 height 11
click at [363, 377] on label "Jā" at bounding box center [597, 388] width 515 height 23
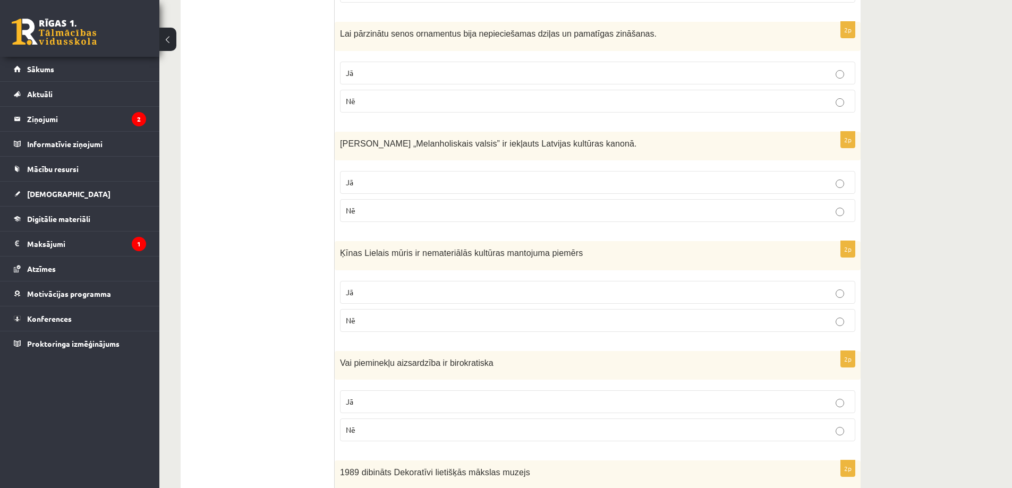
scroll to position [343, 0]
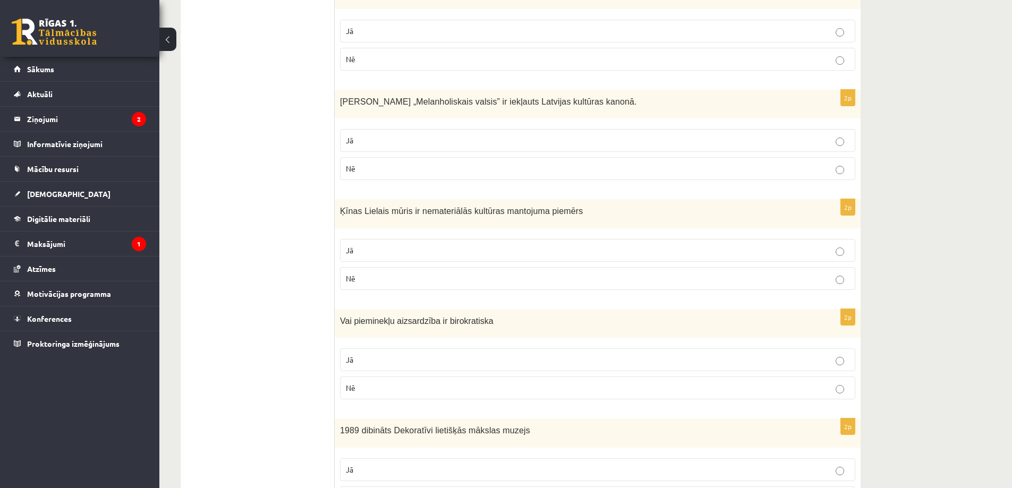
drag, startPoint x: 406, startPoint y: 268, endPoint x: 399, endPoint y: 277, distance: 10.6
click at [403, 273] on p "Nē" at bounding box center [597, 278] width 503 height 11
click at [384, 382] on p "Nē" at bounding box center [597, 387] width 503 height 11
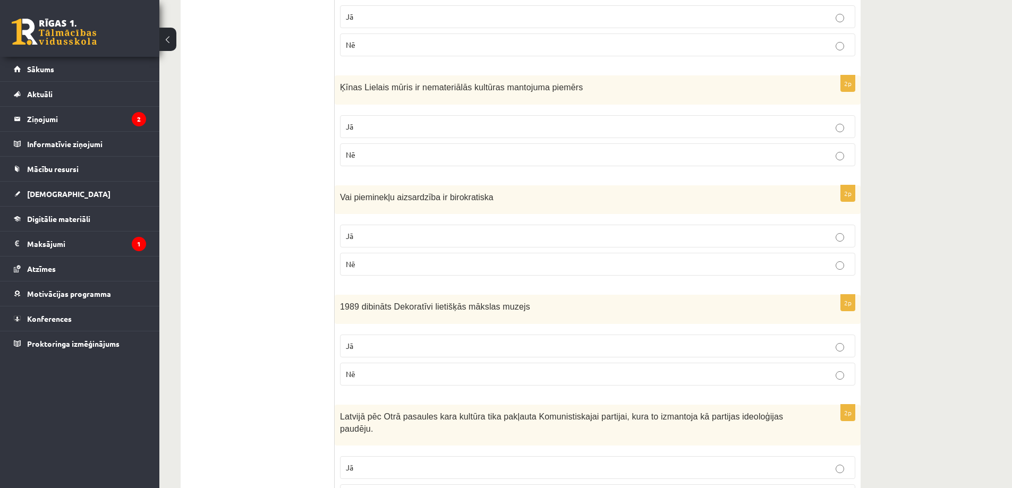
click at [430, 340] on p "Jā" at bounding box center [597, 345] width 503 height 11
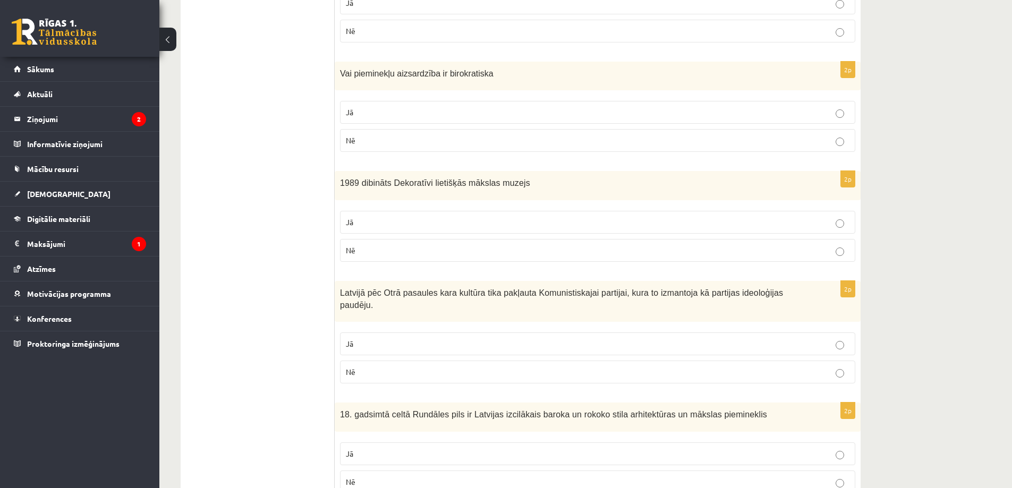
click at [390, 338] on p "Jā" at bounding box center [597, 343] width 503 height 11
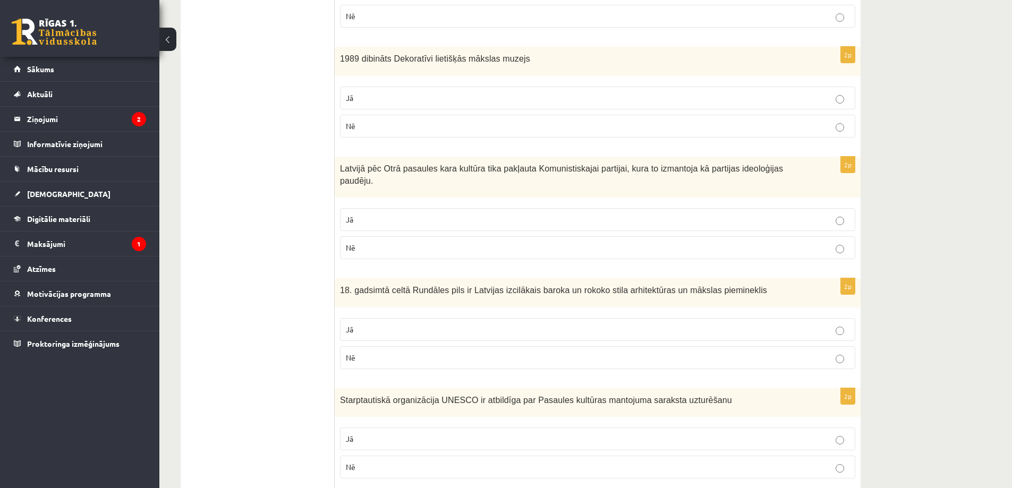
click at [399, 324] on p "Jā" at bounding box center [597, 329] width 503 height 11
click at [370, 433] on p "Jā" at bounding box center [597, 438] width 503 height 11
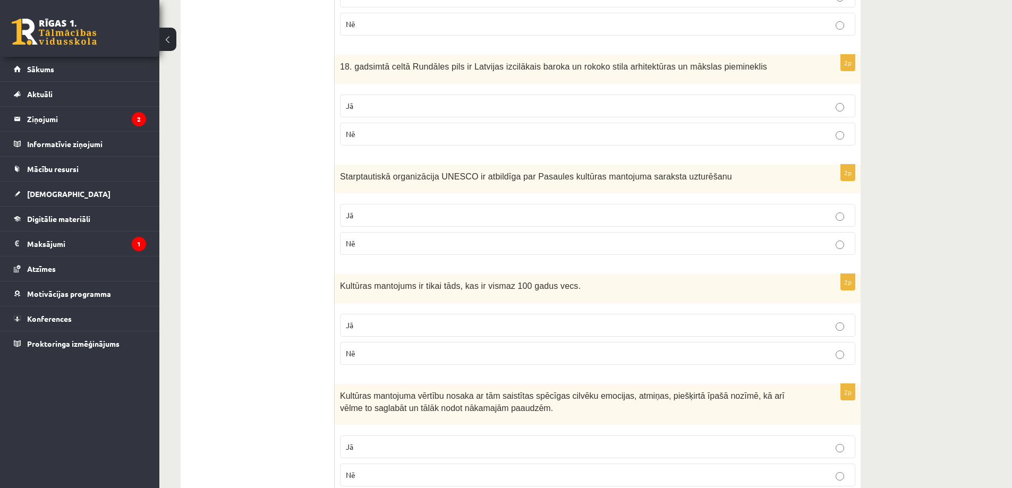
scroll to position [962, 0]
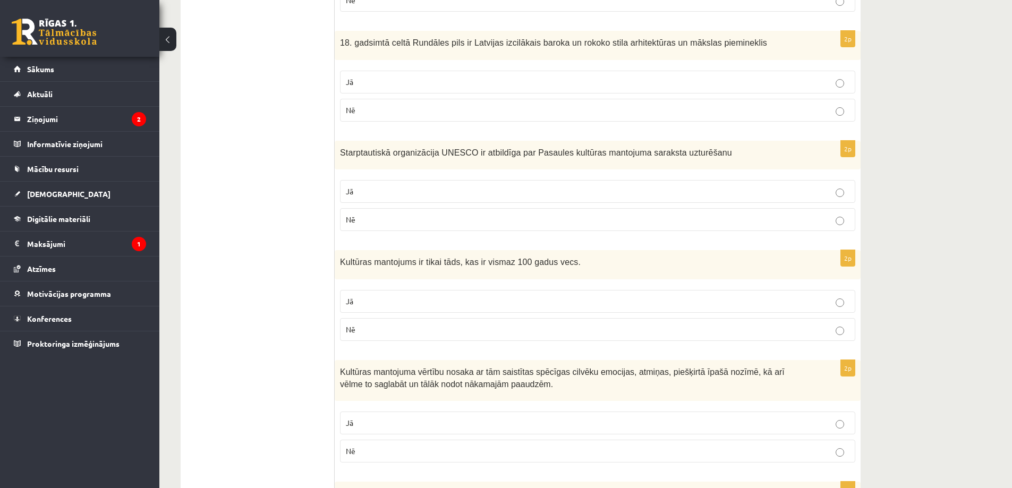
click at [380, 324] on p "Nē" at bounding box center [597, 329] width 503 height 11
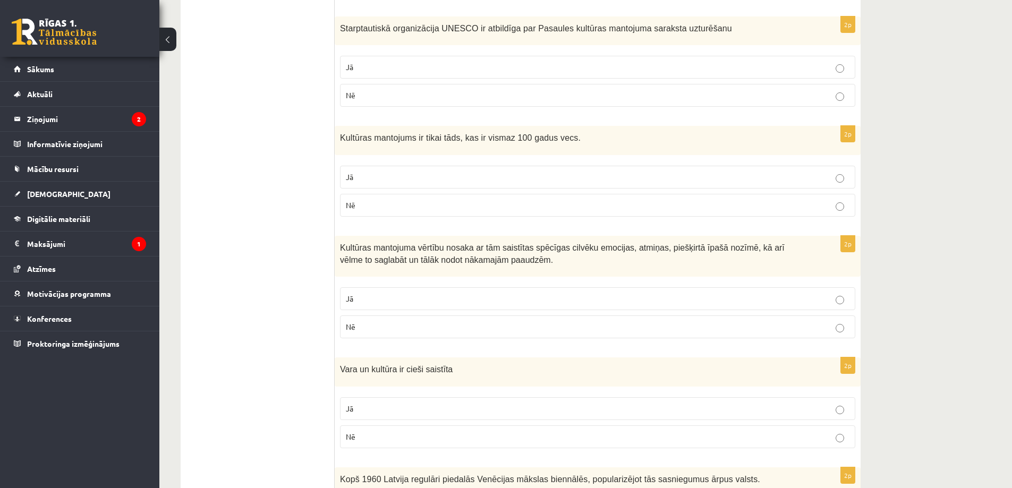
click at [382, 293] on p "Jā" at bounding box center [597, 298] width 503 height 11
click at [366, 403] on p "Jā" at bounding box center [597, 408] width 503 height 11
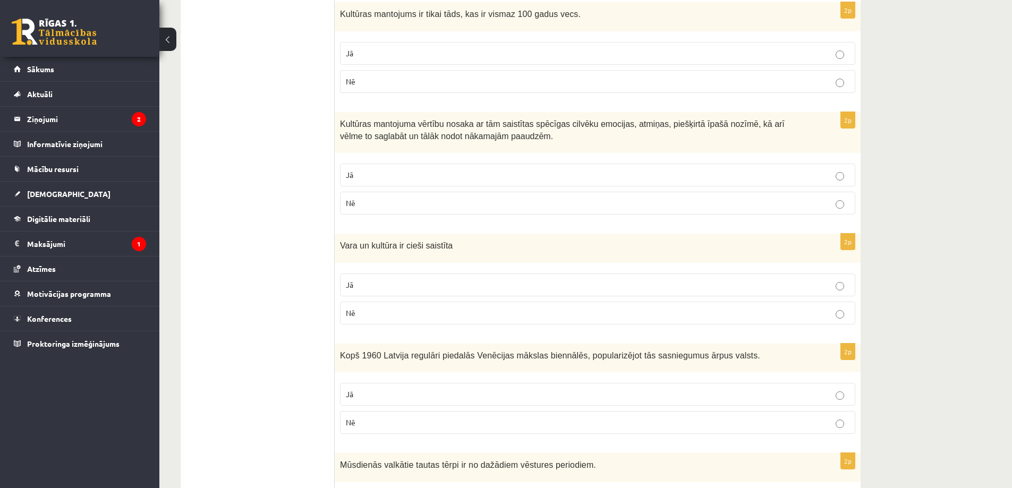
click at [398, 417] on p "Nē" at bounding box center [597, 422] width 503 height 11
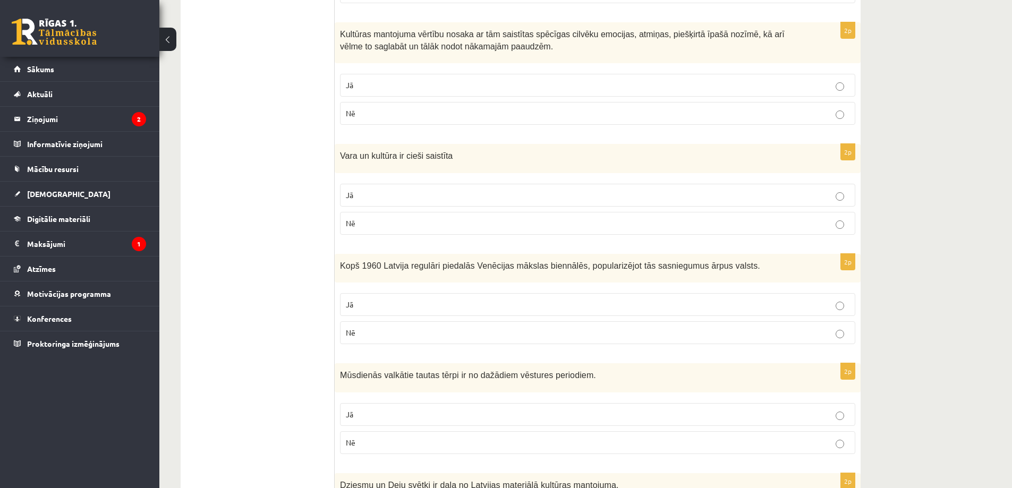
scroll to position [1334, 0]
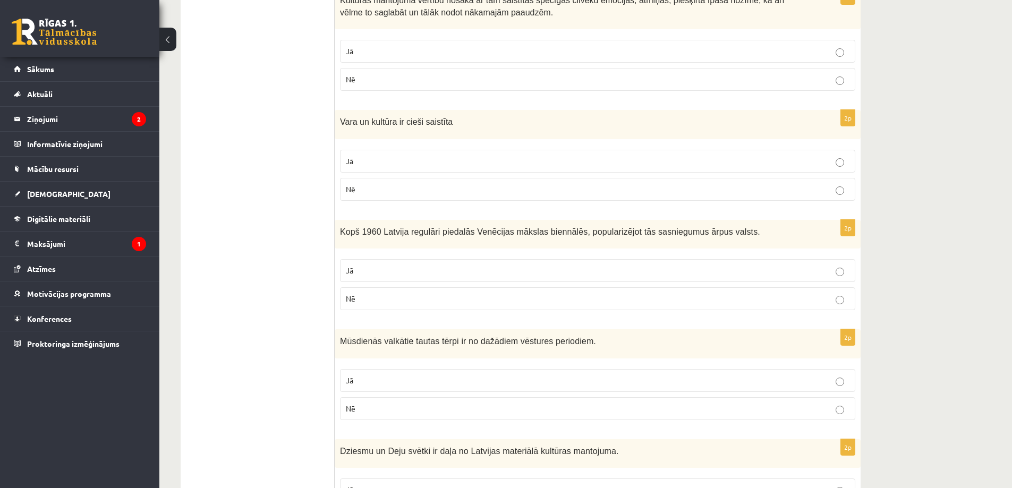
click at [398, 375] on p "Jā" at bounding box center [597, 380] width 503 height 11
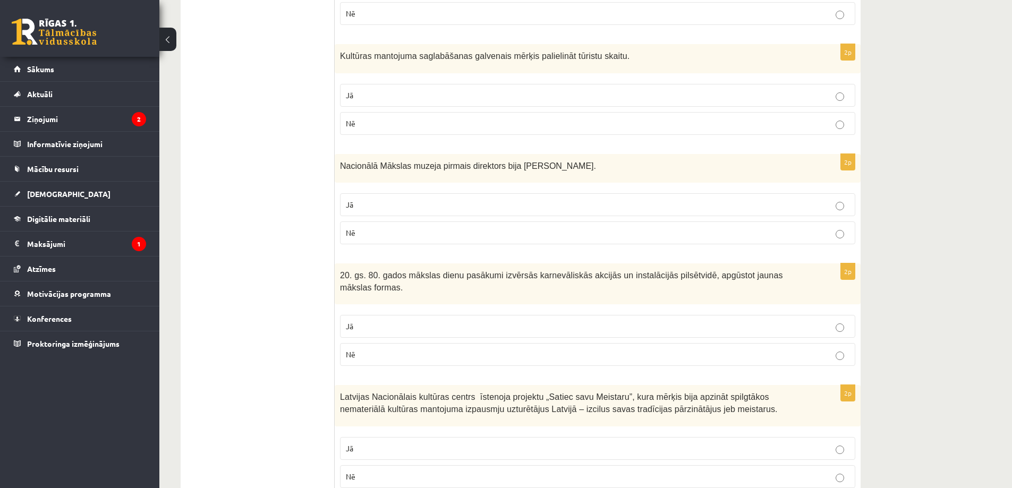
scroll to position [1954, 0]
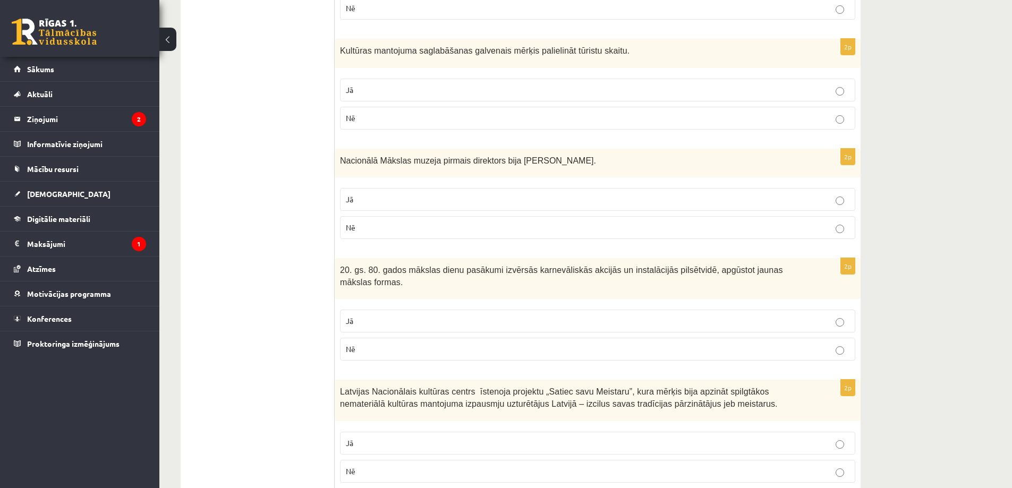
click at [389, 438] on p "Jā" at bounding box center [597, 443] width 503 height 11
click at [420, 315] on p "Jā" at bounding box center [597, 320] width 503 height 11
click at [462, 188] on label "Jā" at bounding box center [597, 199] width 515 height 23
click at [494, 107] on label "Nē" at bounding box center [597, 118] width 515 height 23
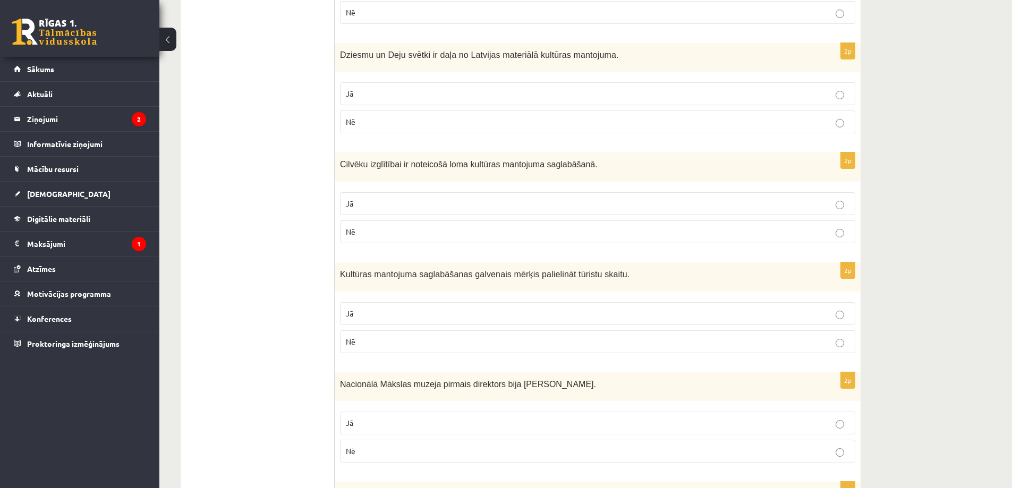
scroll to position [1706, 0]
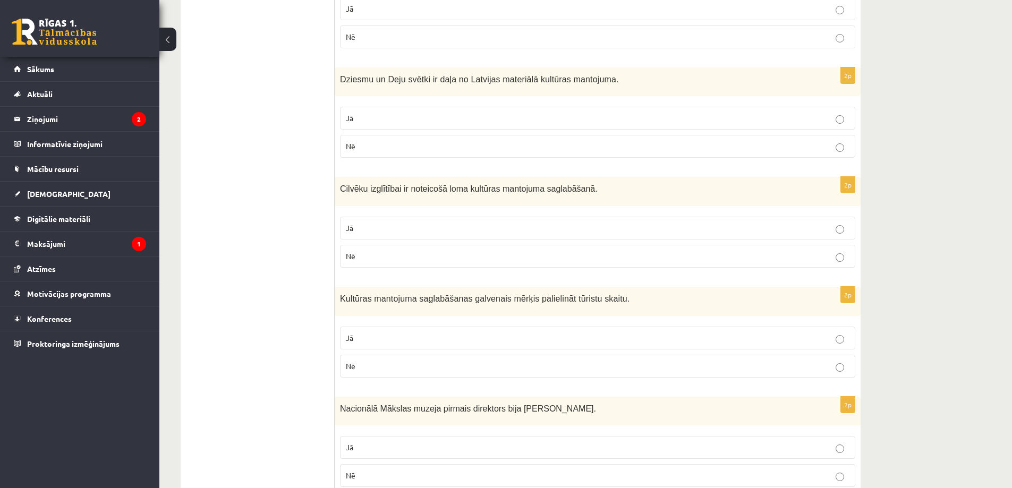
click at [446, 222] on p "Jā" at bounding box center [597, 227] width 503 height 11
click at [506, 141] on p "Nē" at bounding box center [597, 146] width 503 height 11
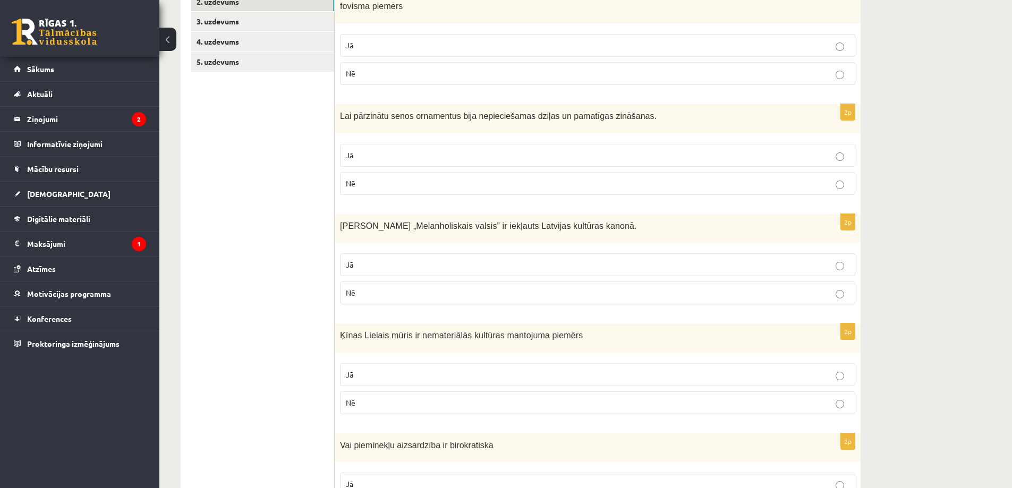
scroll to position [0, 0]
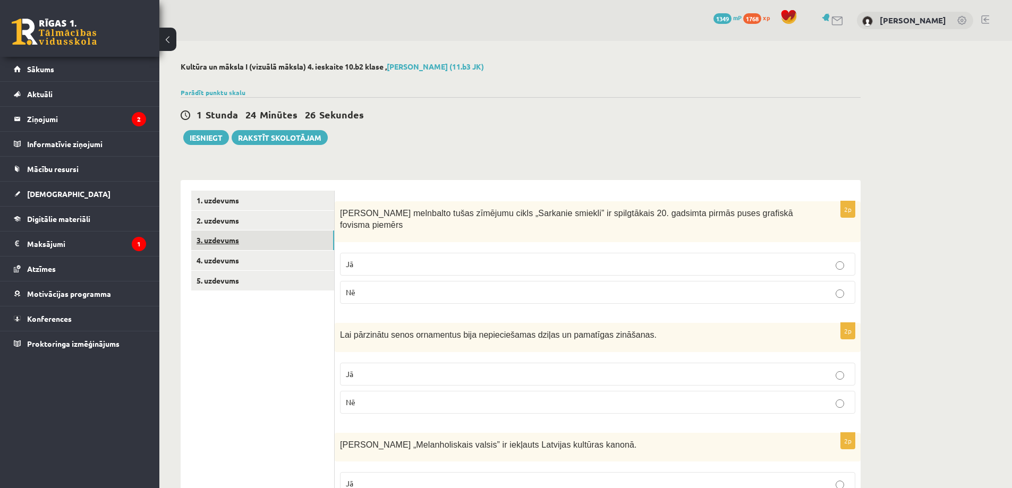
click at [266, 235] on link "3. uzdevums" at bounding box center [262, 240] width 143 height 20
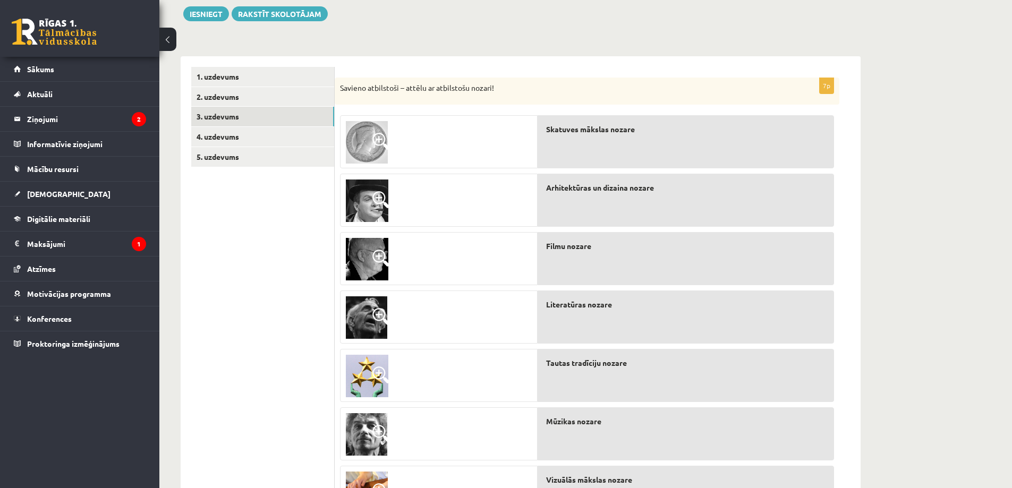
scroll to position [193, 0]
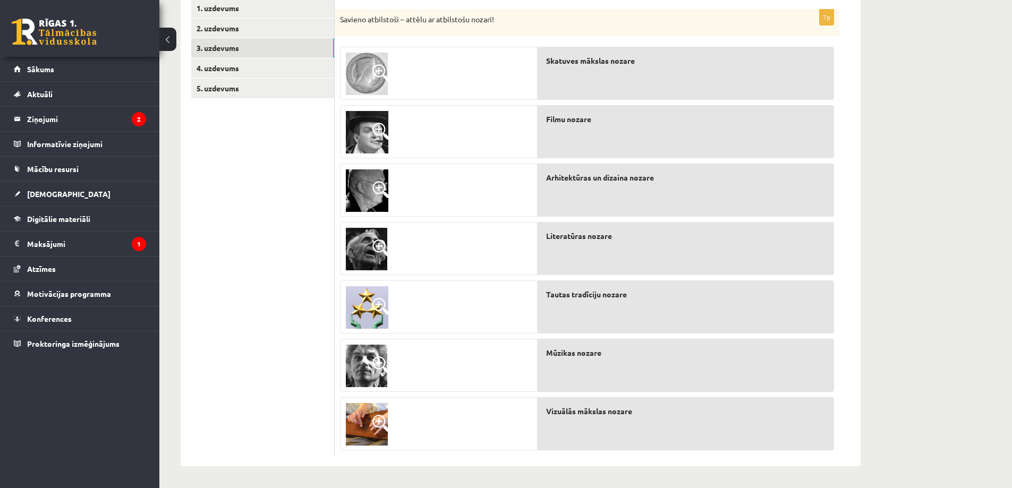
click at [365, 74] on img at bounding box center [367, 74] width 42 height 42
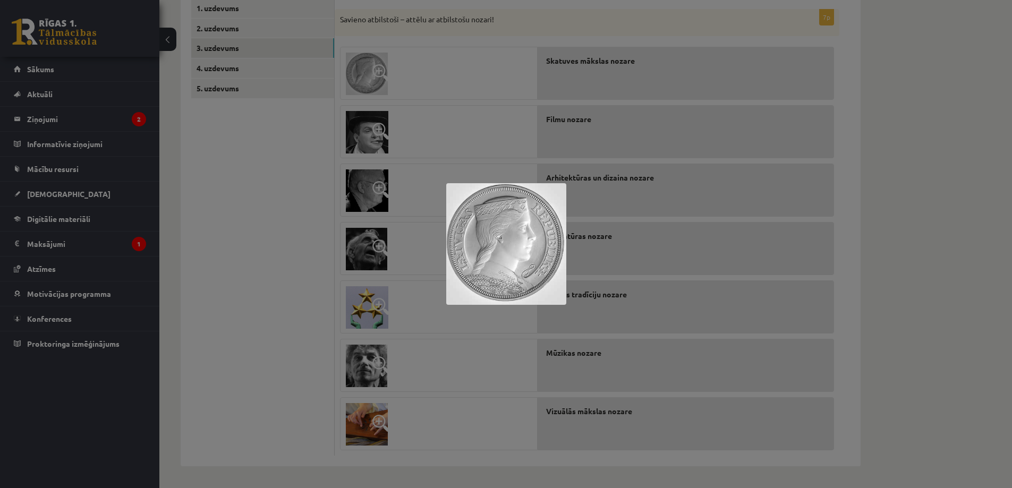
click at [510, 259] on img at bounding box center [506, 244] width 120 height 122
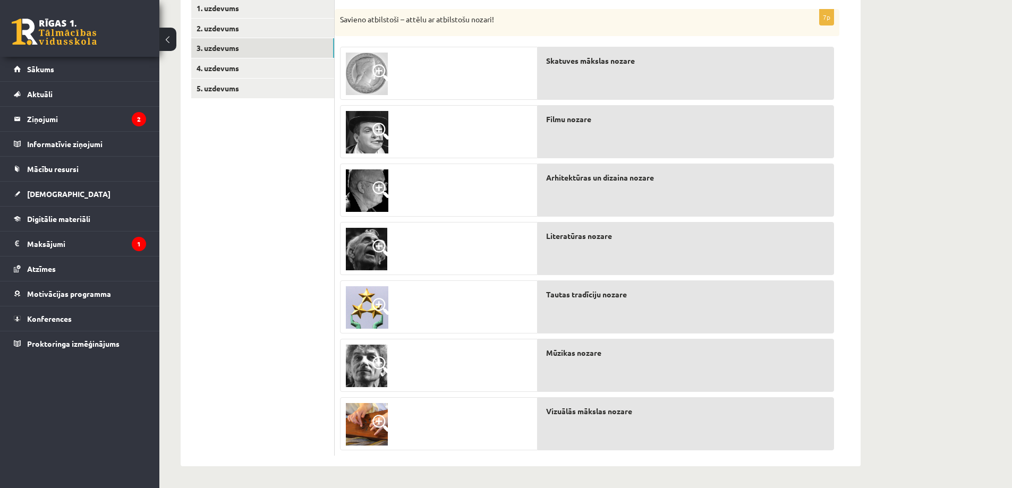
click at [357, 422] on img at bounding box center [367, 424] width 42 height 42
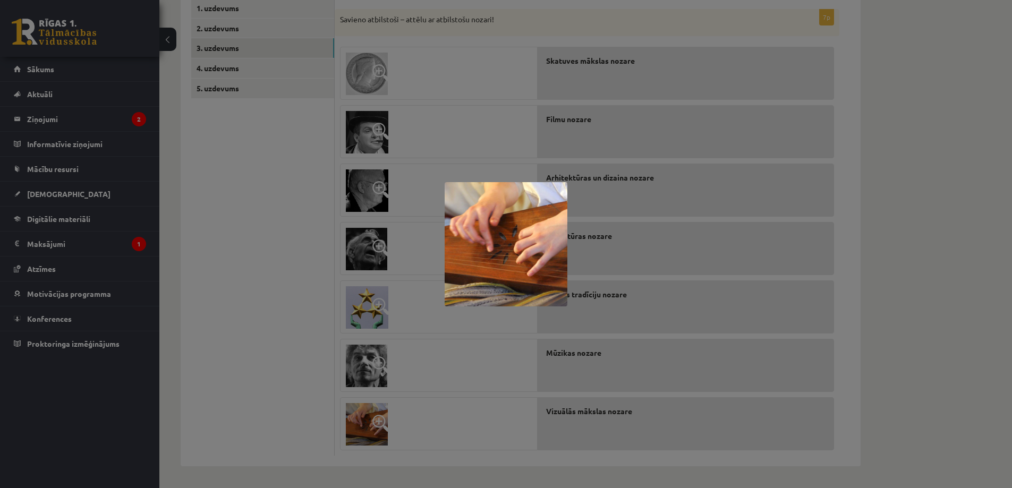
click at [785, 298] on div at bounding box center [506, 244] width 1012 height 488
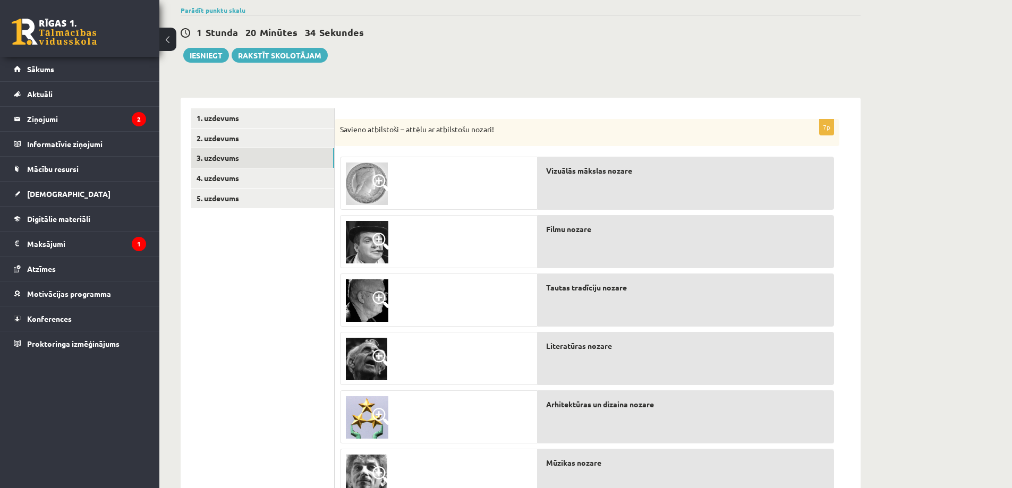
scroll to position [0, 0]
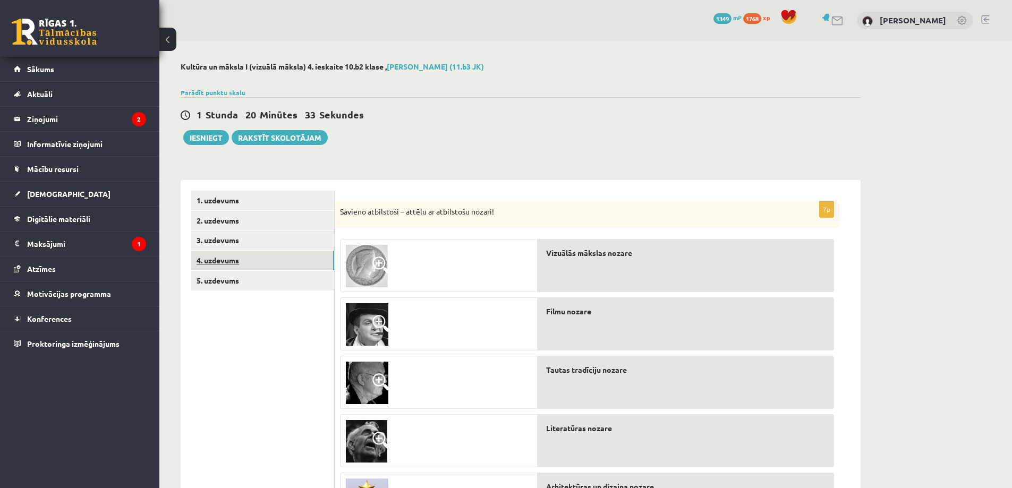
click at [314, 259] on link "4. uzdevums" at bounding box center [262, 261] width 143 height 20
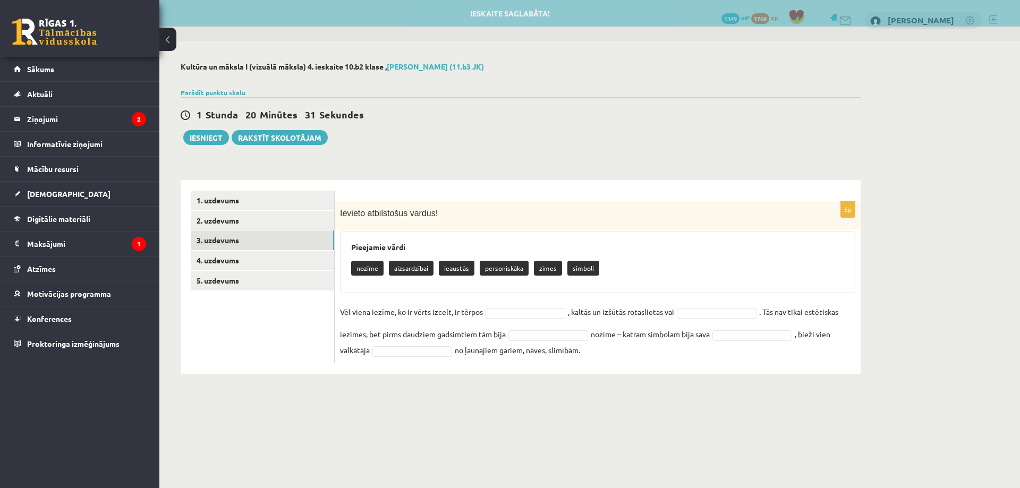
click at [319, 239] on link "3. uzdevums" at bounding box center [262, 240] width 143 height 20
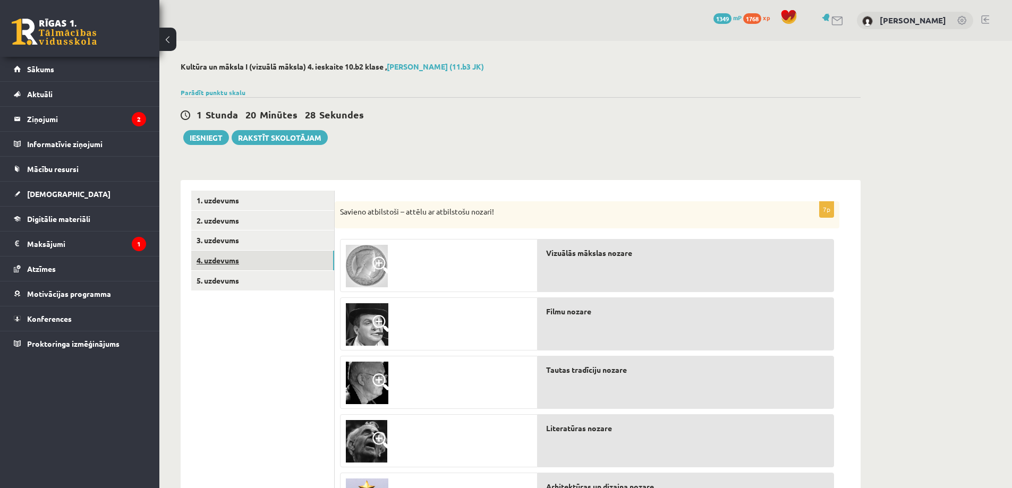
click at [269, 255] on link "4. uzdevums" at bounding box center [262, 261] width 143 height 20
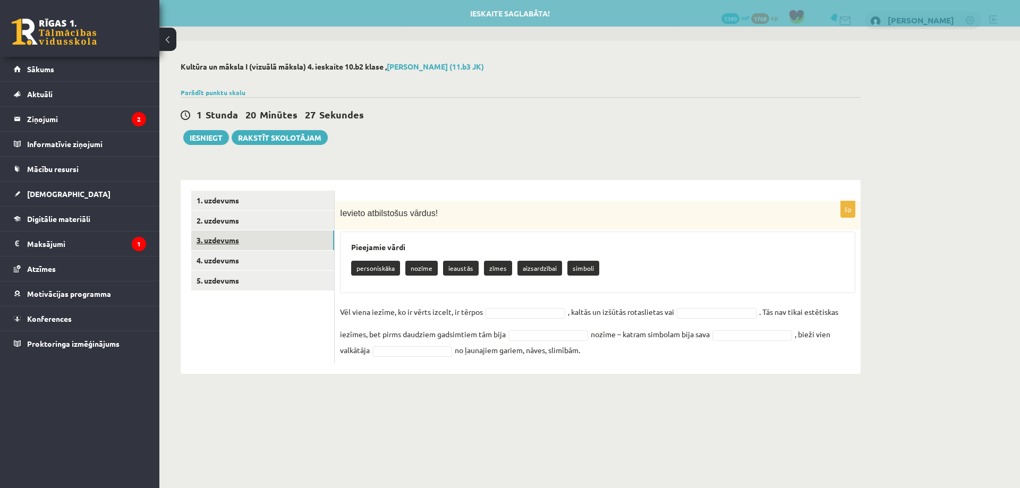
click at [280, 243] on link "3. uzdevums" at bounding box center [262, 240] width 143 height 20
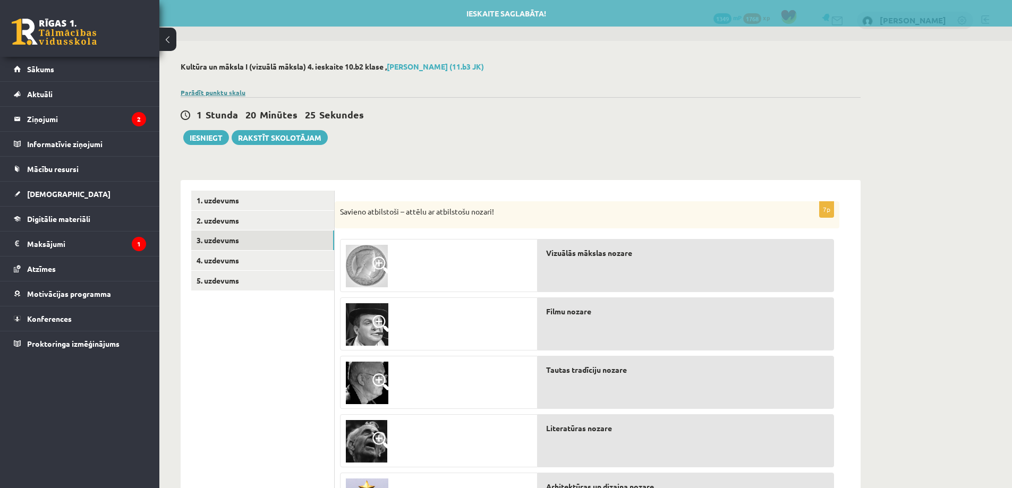
click at [224, 94] on link "Parādīt punktu skalu" at bounding box center [213, 92] width 65 height 8
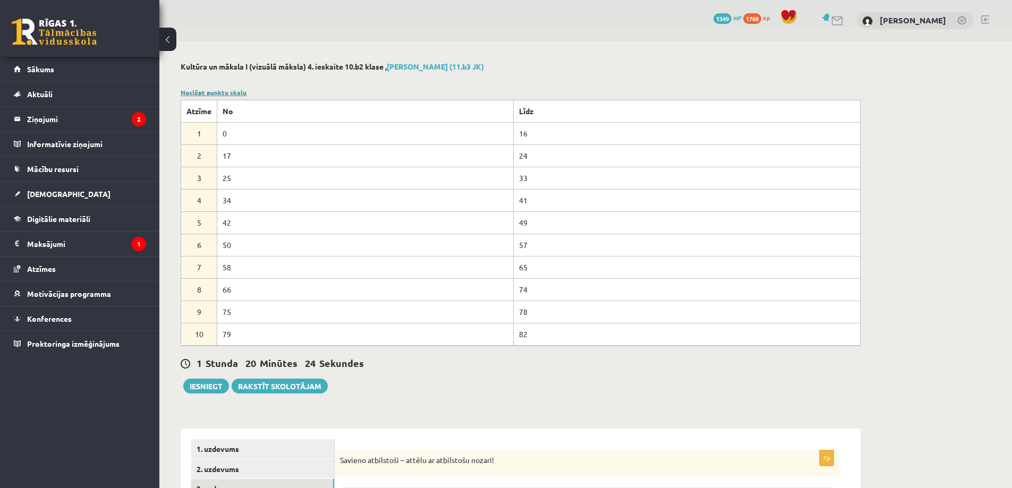
click at [224, 95] on link "Noslēpt punktu skalu" at bounding box center [214, 92] width 66 height 8
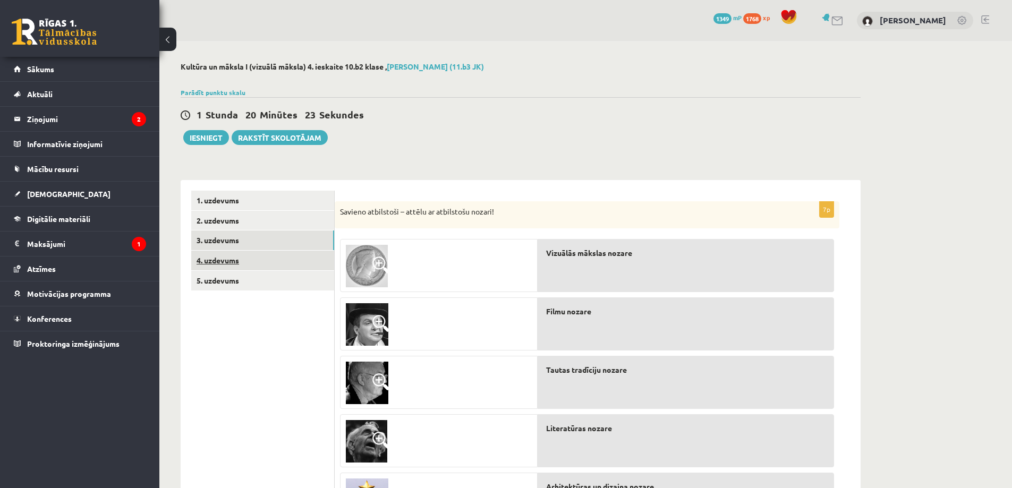
click at [246, 266] on link "4. uzdevums" at bounding box center [262, 261] width 143 height 20
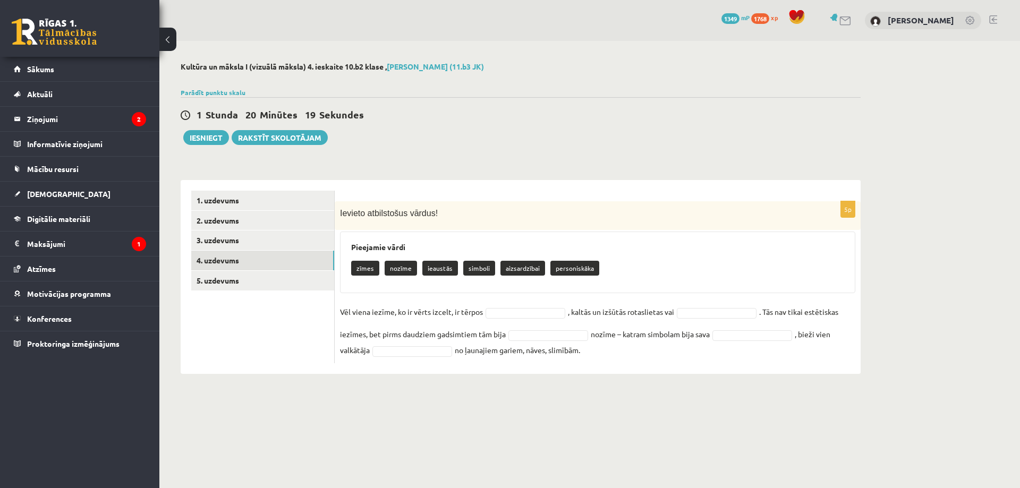
drag, startPoint x: 339, startPoint y: 207, endPoint x: 650, endPoint y: 344, distance: 339.5
click at [698, 366] on div "5p Ievieto atbilstošus vārdus! Pieejamie vārdi zīmes nozīme ieaustās simboli ai…" at bounding box center [598, 277] width 526 height 194
copy div "Ievieto atbilstošus vārdus! Pieejamie vārdi zīmes nozīme ieaustās simboli aizsa…"
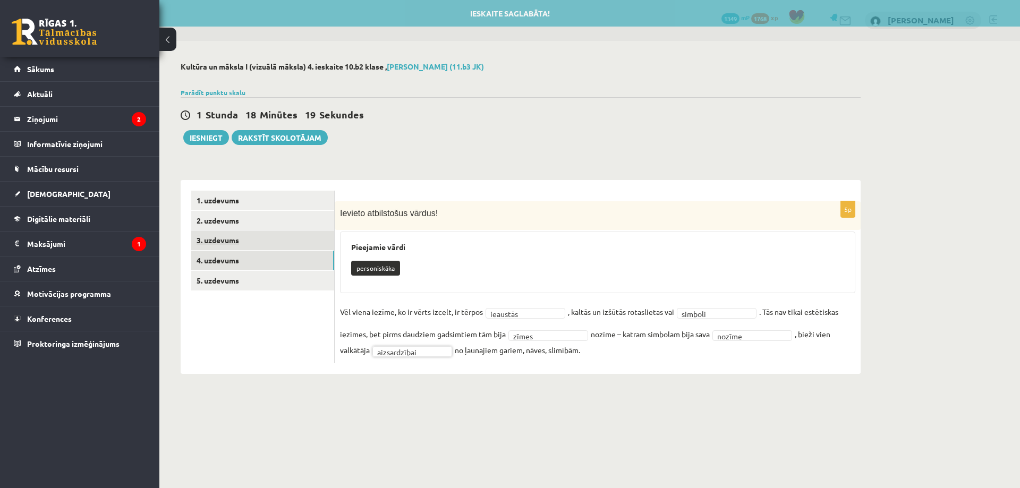
click at [286, 247] on link "3. uzdevums" at bounding box center [262, 240] width 143 height 20
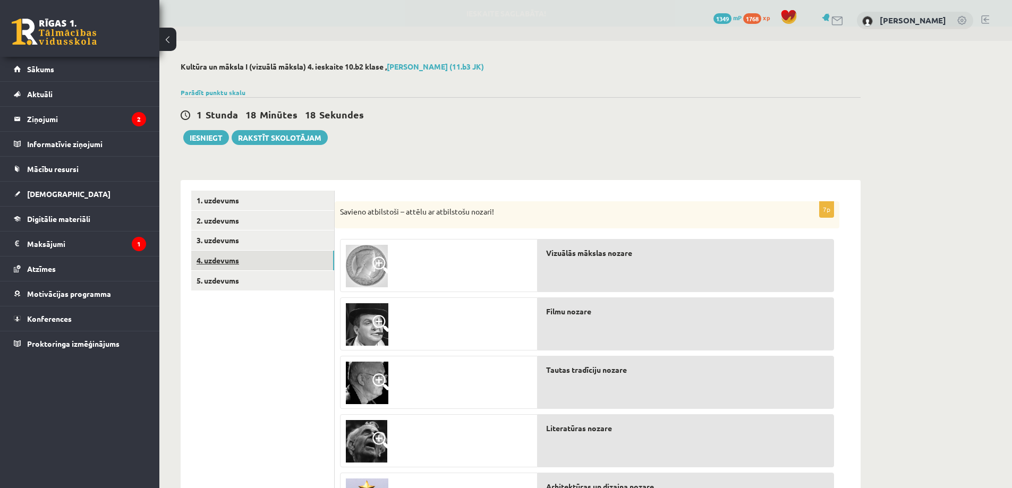
click at [277, 268] on link "4. uzdevums" at bounding box center [262, 261] width 143 height 20
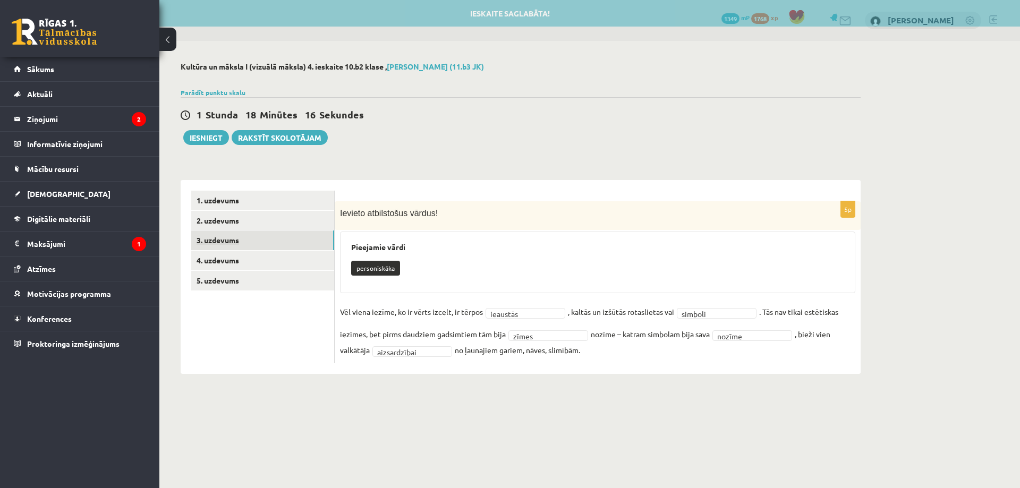
click at [270, 247] on link "3. uzdevums" at bounding box center [262, 240] width 143 height 20
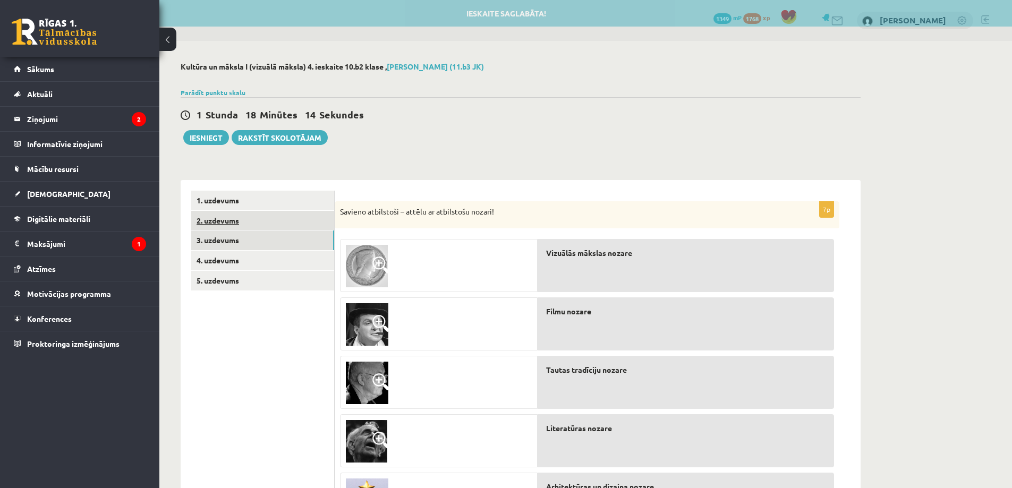
click at [284, 224] on link "2. uzdevums" at bounding box center [262, 221] width 143 height 20
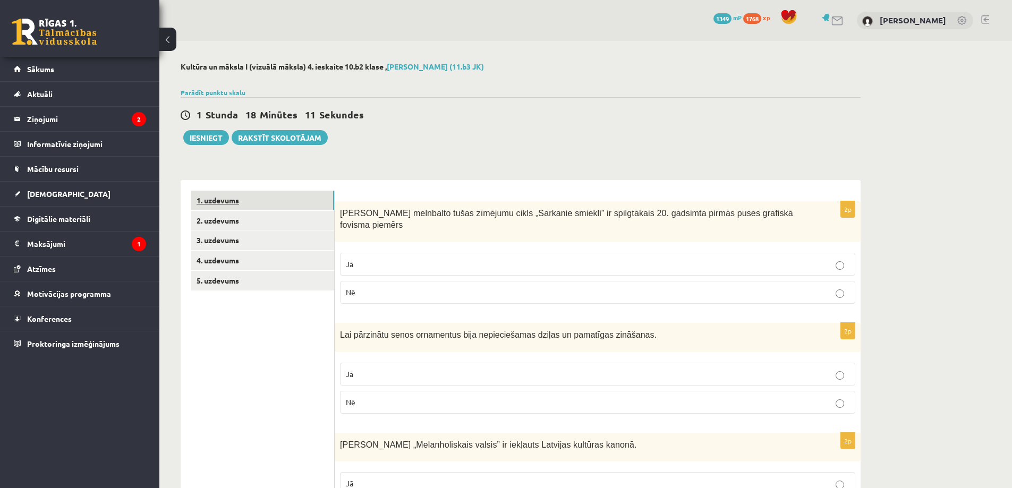
click at [308, 202] on link "1. uzdevums" at bounding box center [262, 201] width 143 height 20
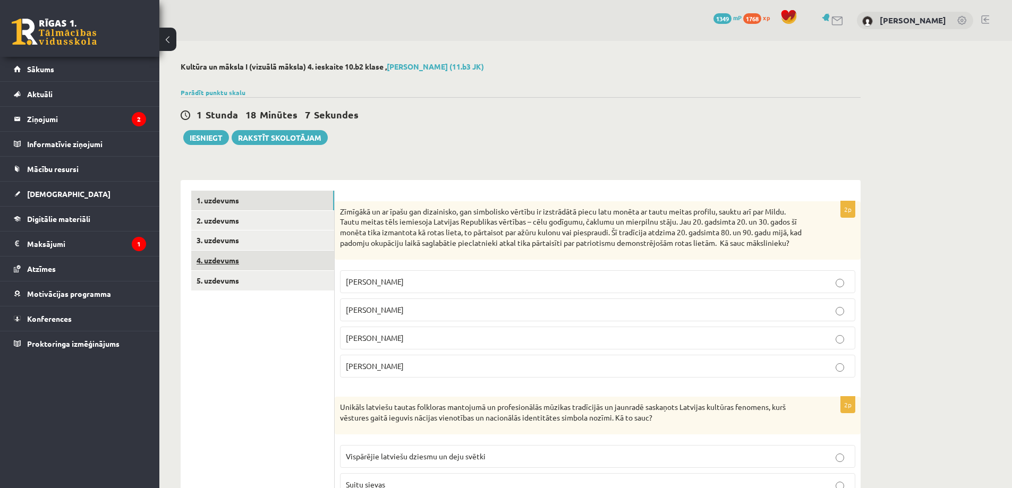
click at [296, 262] on link "4. uzdevums" at bounding box center [262, 261] width 143 height 20
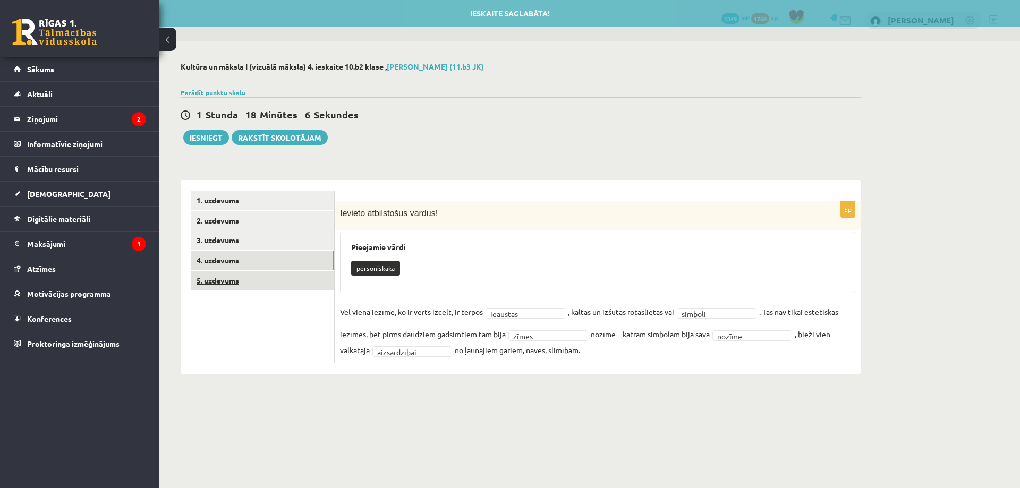
click at [275, 285] on link "5. uzdevums" at bounding box center [262, 281] width 143 height 20
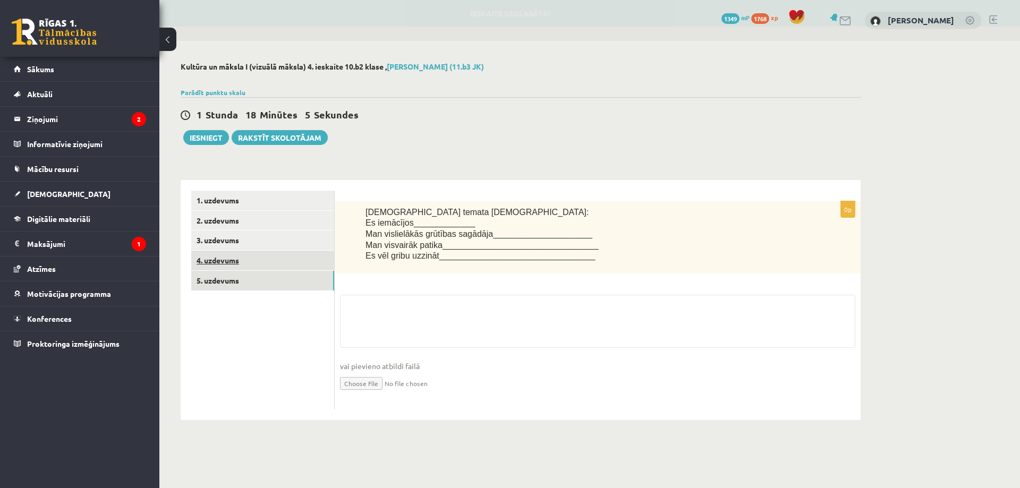
click at [296, 264] on link "4. uzdevums" at bounding box center [262, 261] width 143 height 20
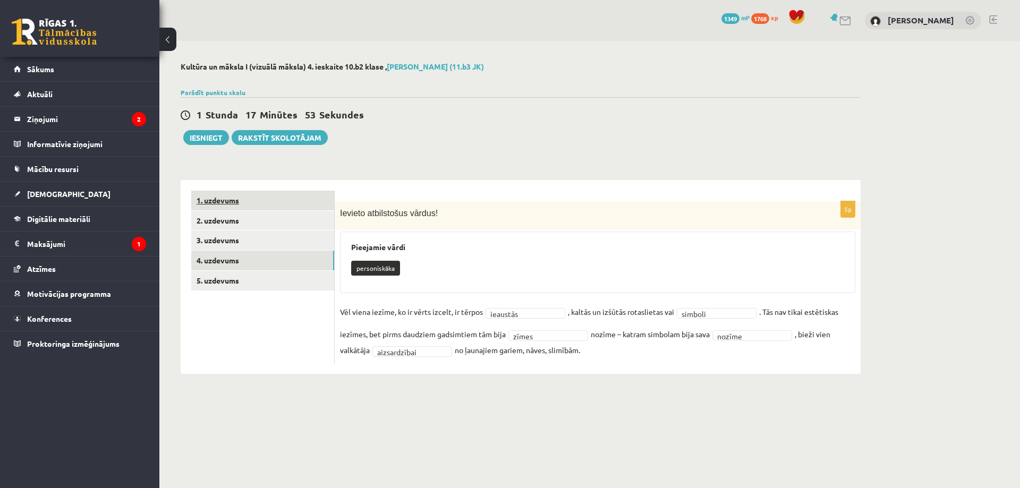
click at [303, 209] on link "1. uzdevums" at bounding box center [262, 201] width 143 height 20
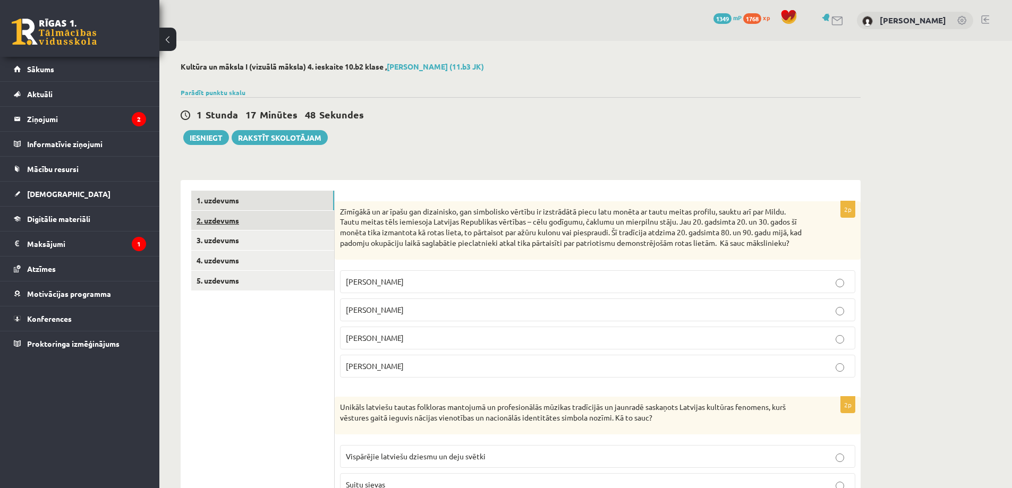
click at [290, 229] on link "2. uzdevums" at bounding box center [262, 221] width 143 height 20
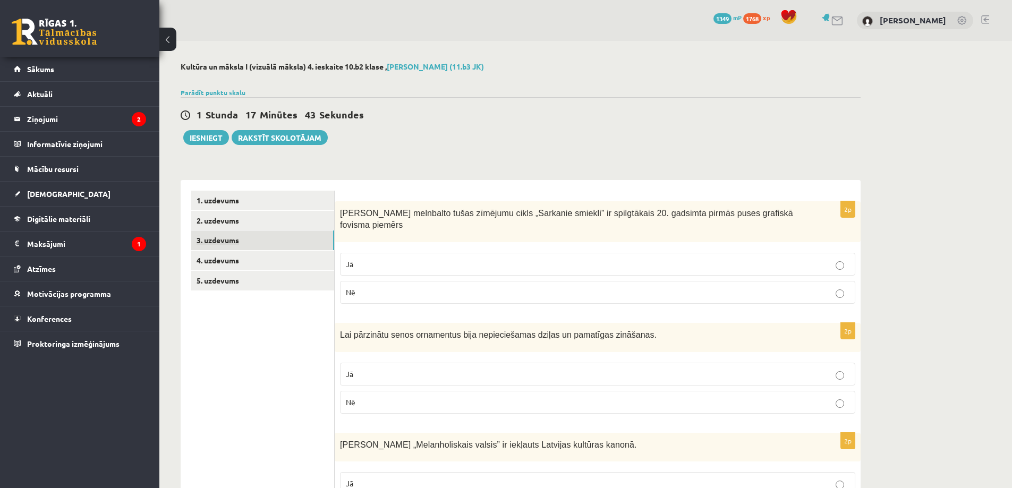
click at [281, 241] on link "3. uzdevums" at bounding box center [262, 240] width 143 height 20
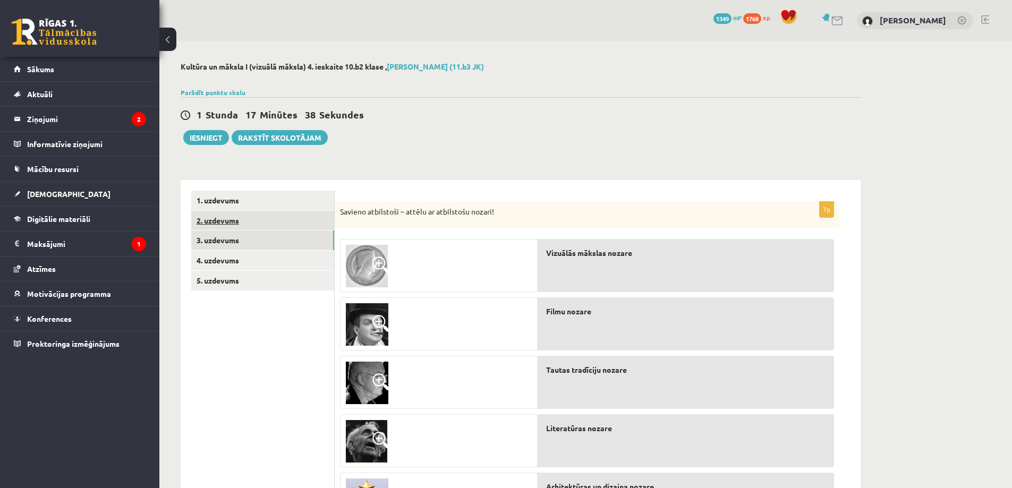
click at [298, 223] on link "2. uzdevums" at bounding box center [262, 221] width 143 height 20
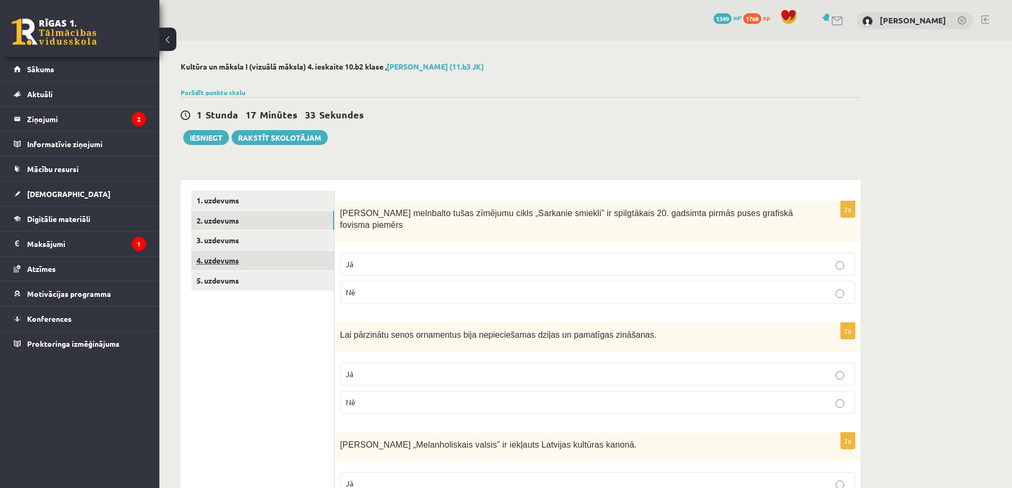
click at [295, 261] on link "4. uzdevums" at bounding box center [262, 261] width 143 height 20
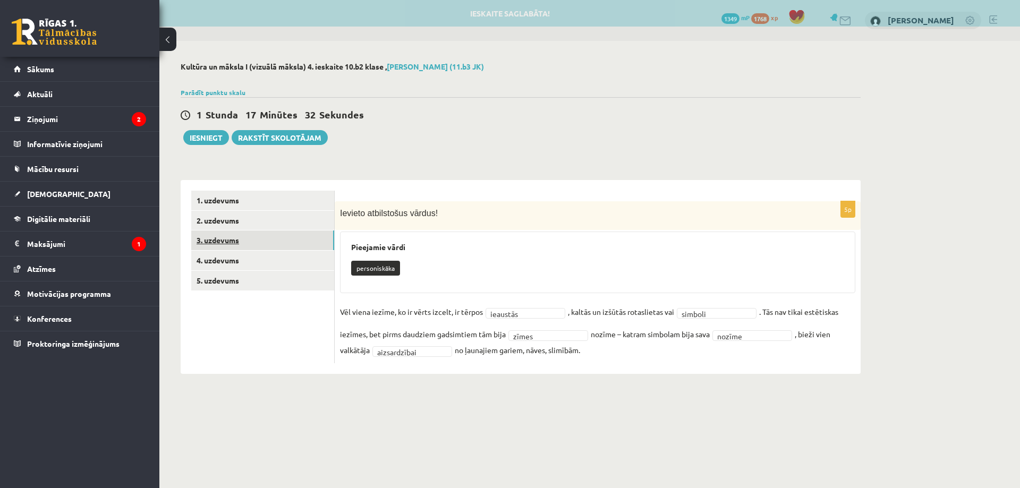
click at [321, 242] on link "3. uzdevums" at bounding box center [262, 240] width 143 height 20
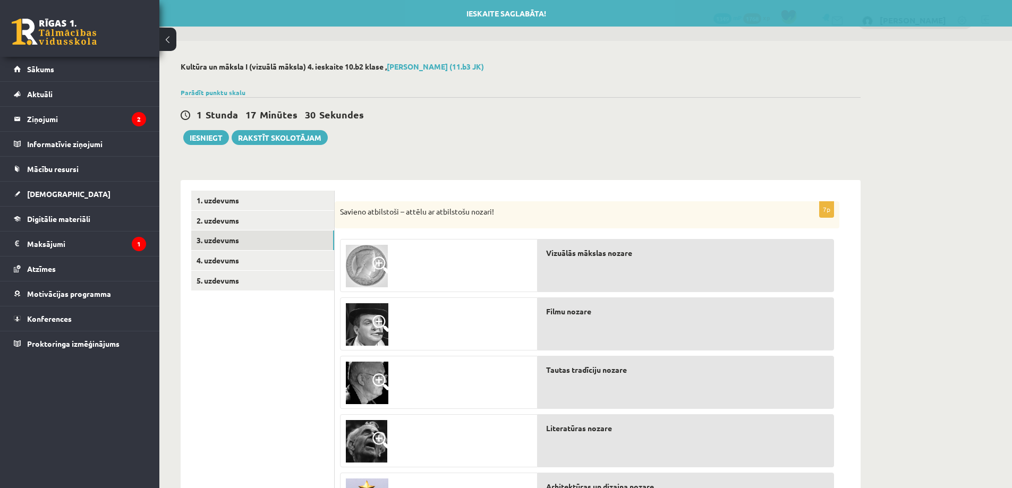
scroll to position [124, 0]
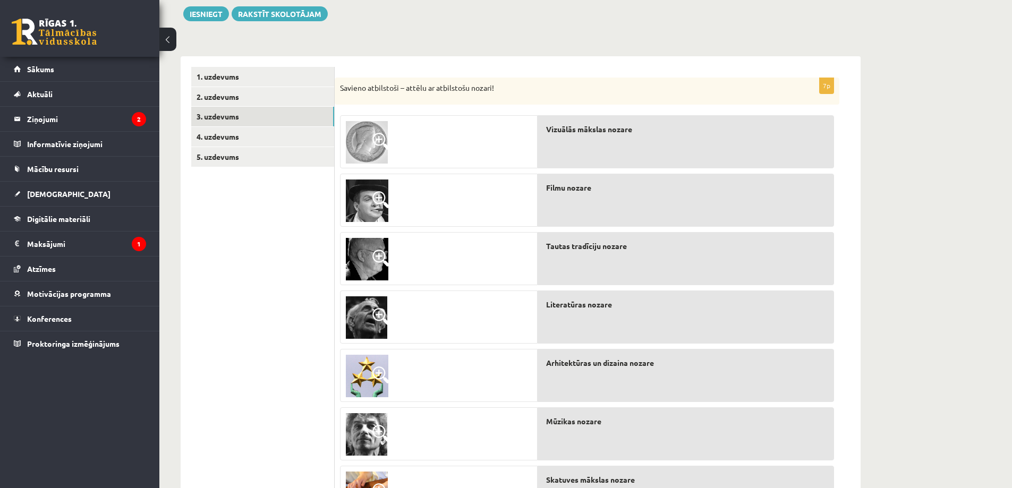
click at [364, 319] on img at bounding box center [366, 317] width 41 height 42
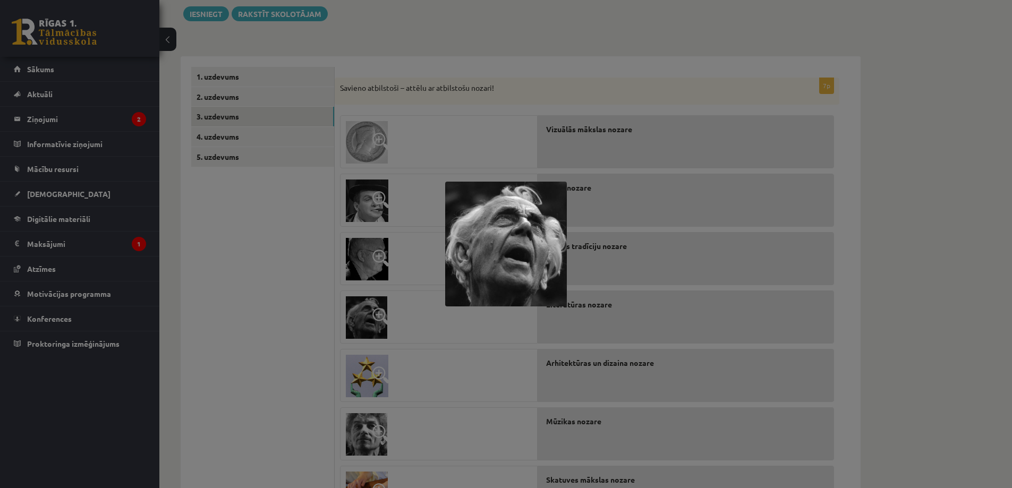
click at [520, 270] on img at bounding box center [506, 244] width 122 height 125
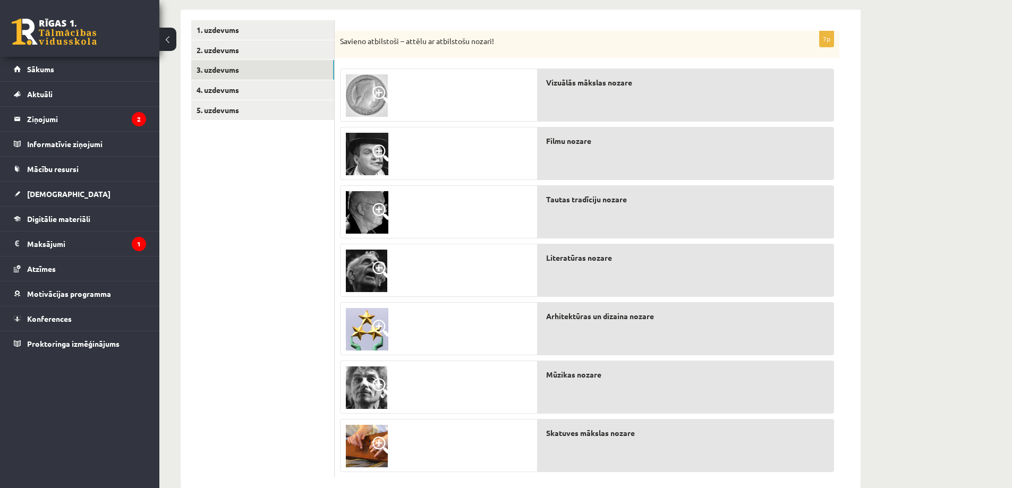
scroll to position [193, 0]
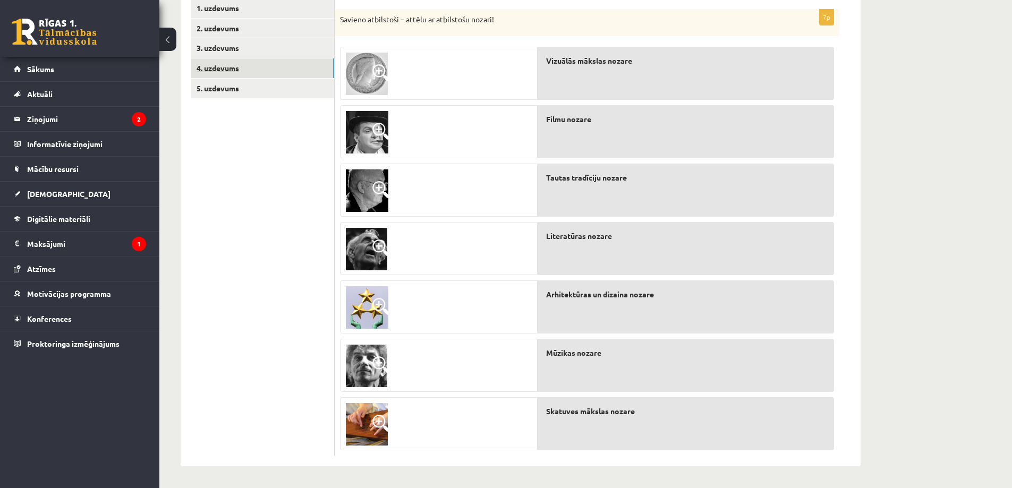
click at [258, 63] on link "4. uzdevums" at bounding box center [262, 68] width 143 height 20
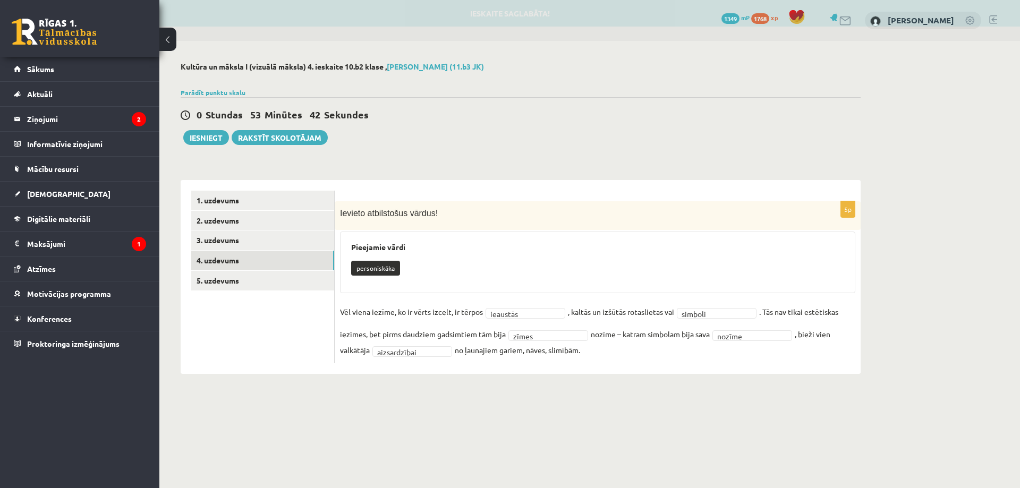
click at [237, 296] on ul "1. uzdevums 2. uzdevums 3. uzdevums 4. uzdevums 5. uzdevums" at bounding box center [262, 277] width 143 height 173
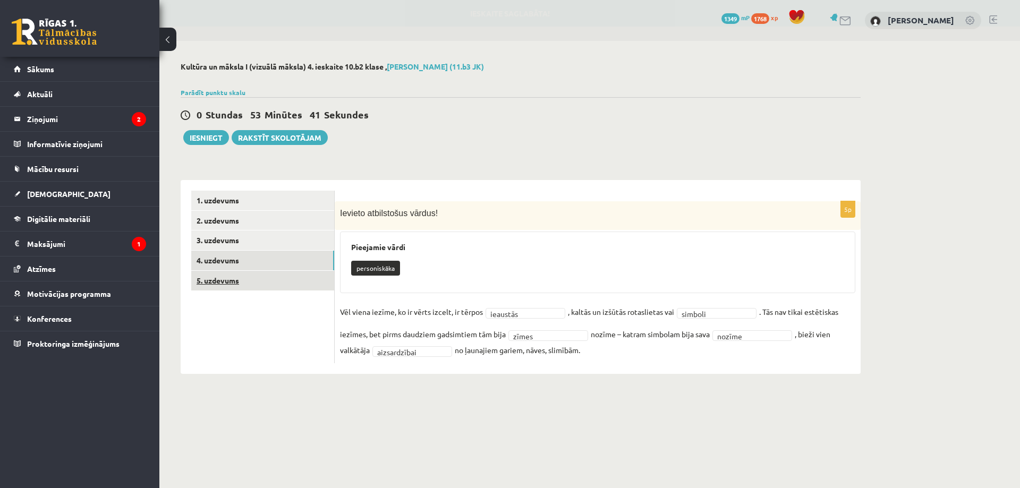
click at [246, 284] on link "5. uzdevums" at bounding box center [262, 281] width 143 height 20
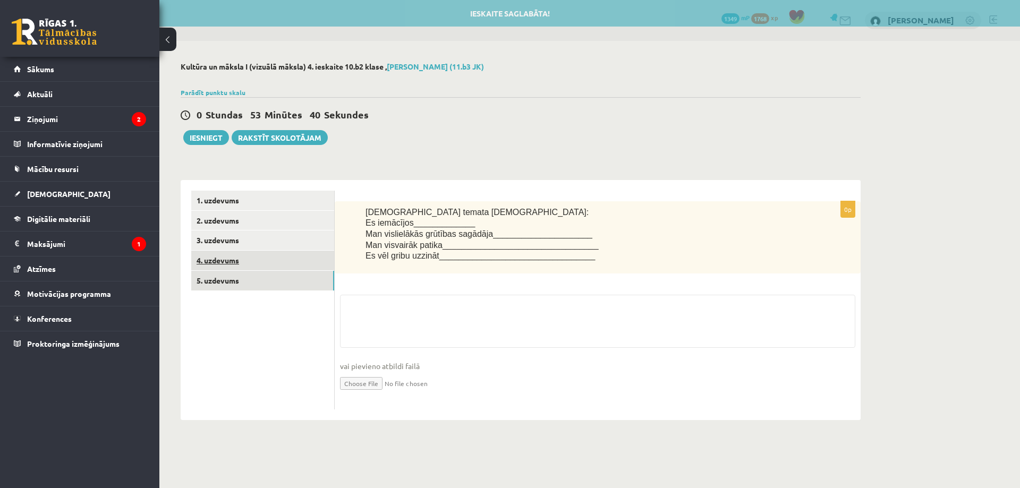
click at [273, 260] on link "4. uzdevums" at bounding box center [262, 261] width 143 height 20
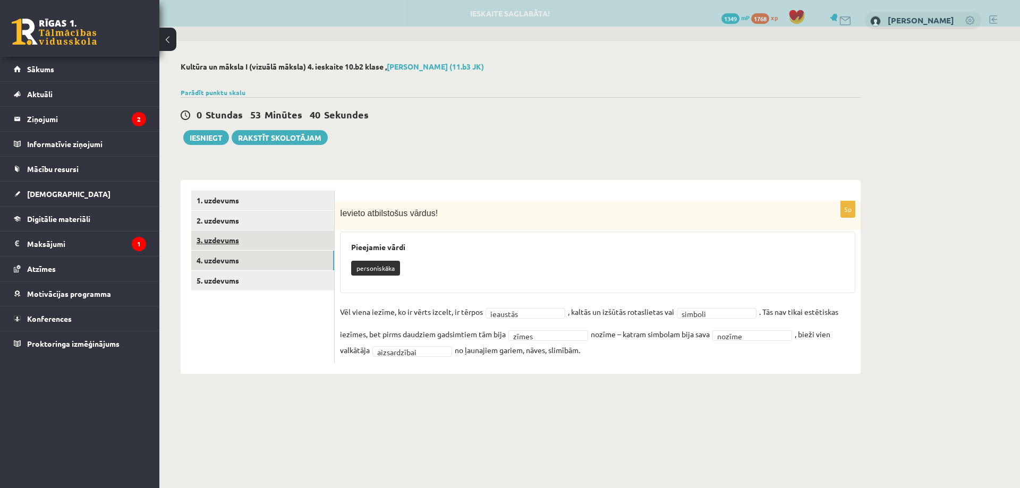
click at [287, 239] on link "3. uzdevums" at bounding box center [262, 240] width 143 height 20
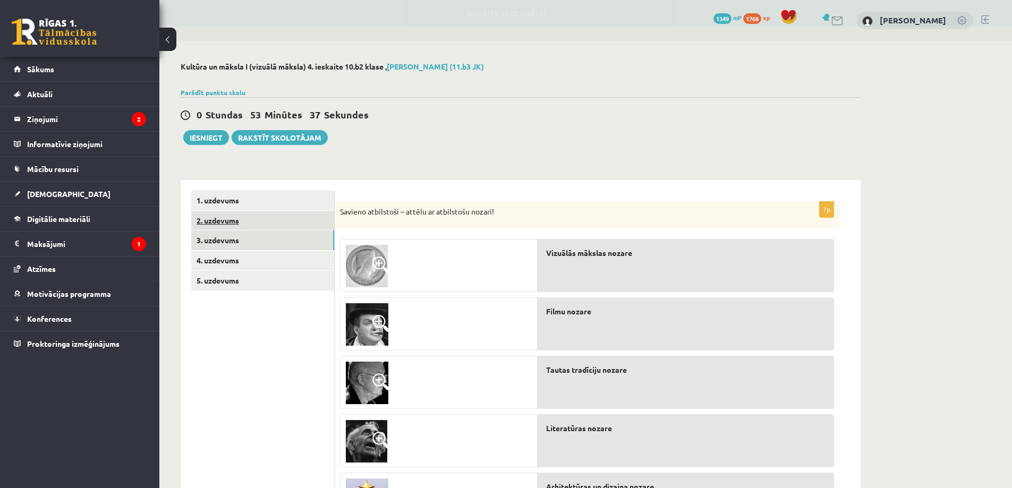
click at [259, 224] on link "2. uzdevums" at bounding box center [262, 221] width 143 height 20
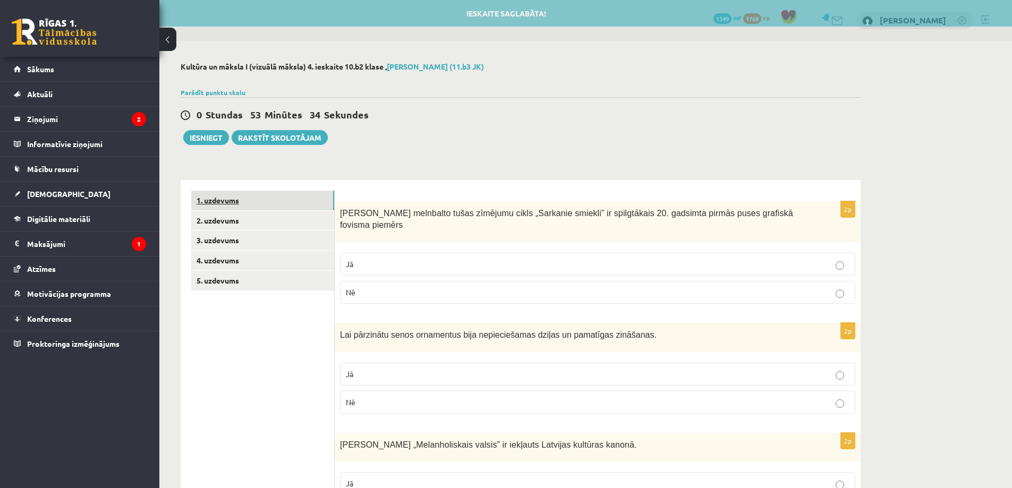
click at [311, 195] on link "1. uzdevums" at bounding box center [262, 201] width 143 height 20
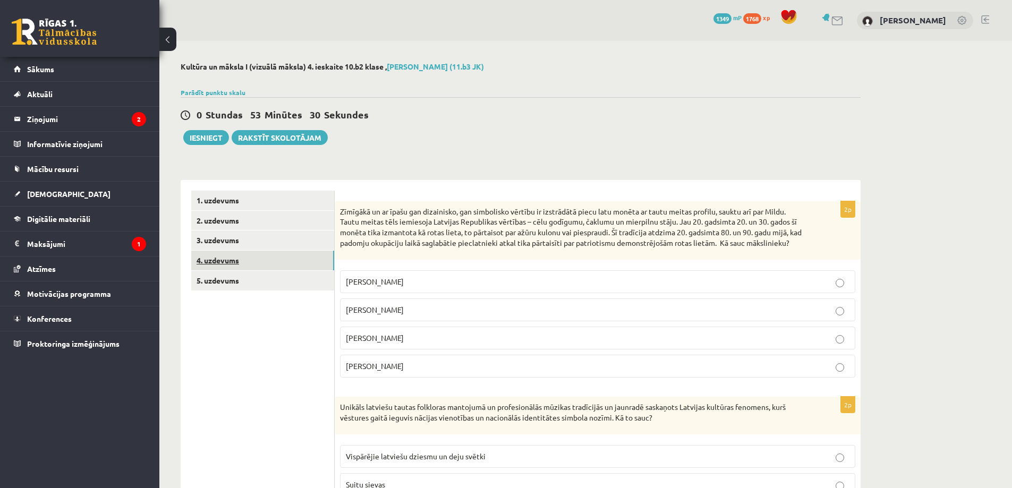
click at [255, 254] on link "4. uzdevums" at bounding box center [262, 261] width 143 height 20
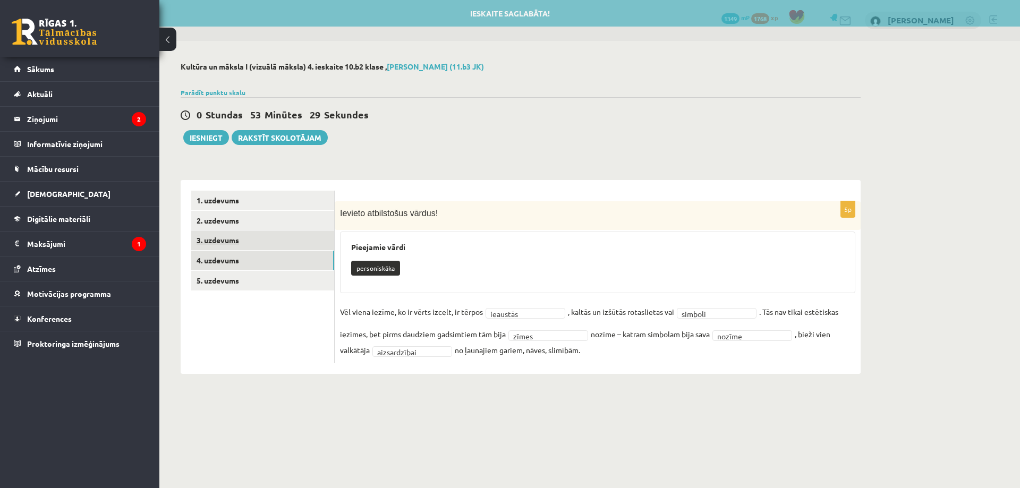
click at [261, 240] on link "3. uzdevums" at bounding box center [262, 240] width 143 height 20
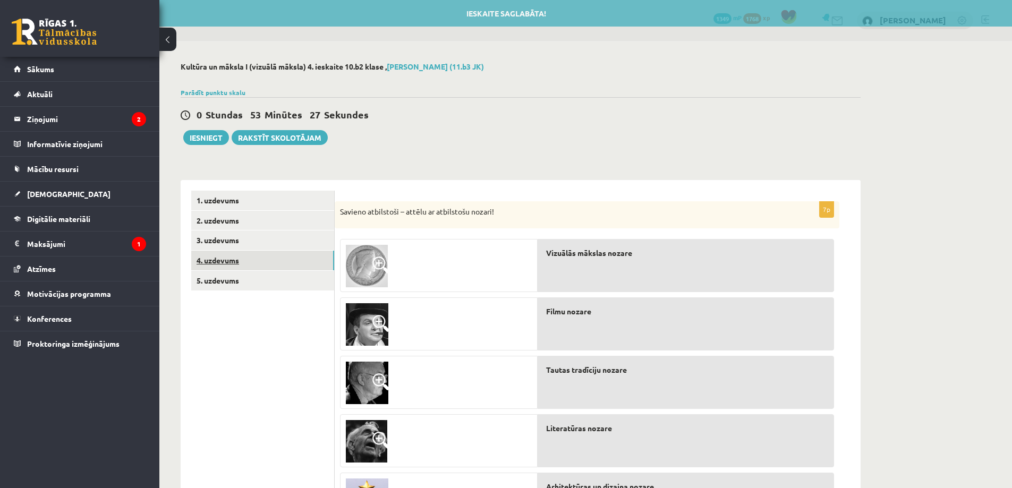
click at [253, 260] on link "4. uzdevums" at bounding box center [262, 261] width 143 height 20
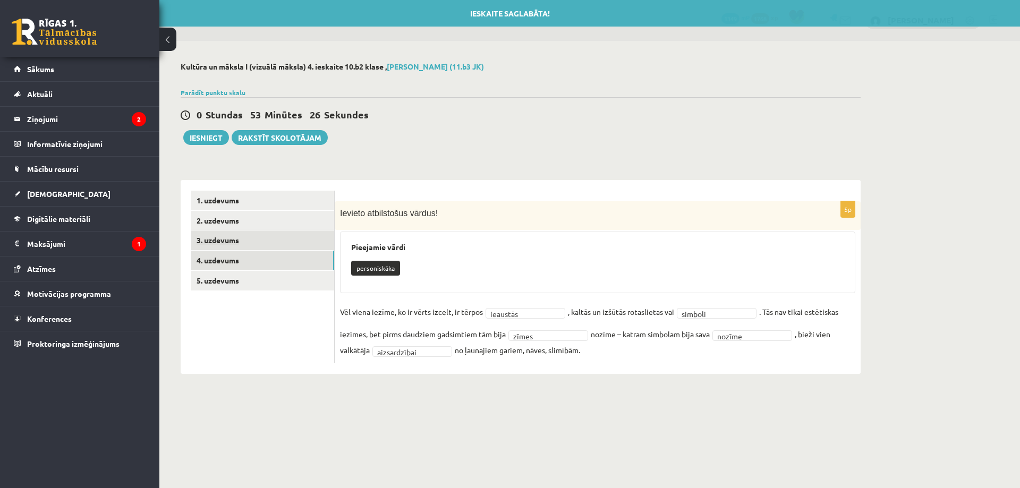
click at [246, 248] on link "3. uzdevums" at bounding box center [262, 240] width 143 height 20
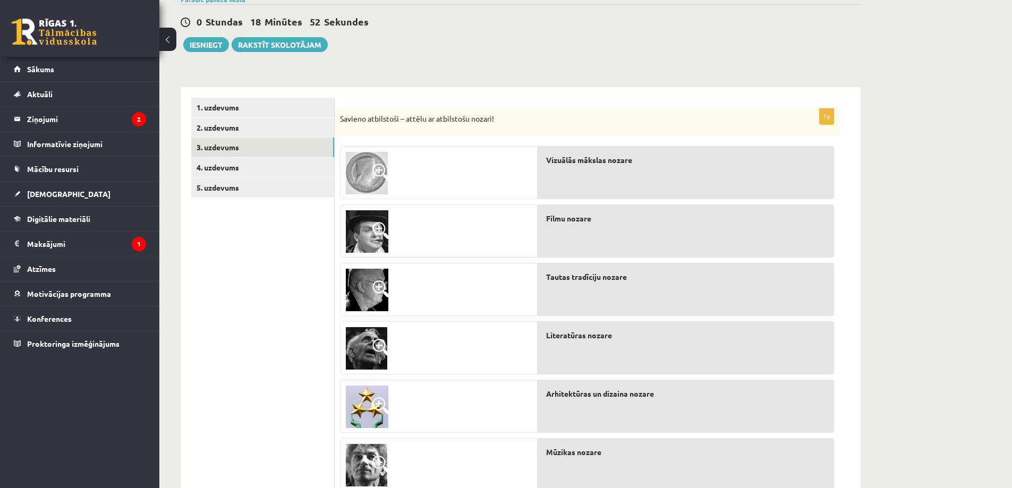
scroll to position [69, 0]
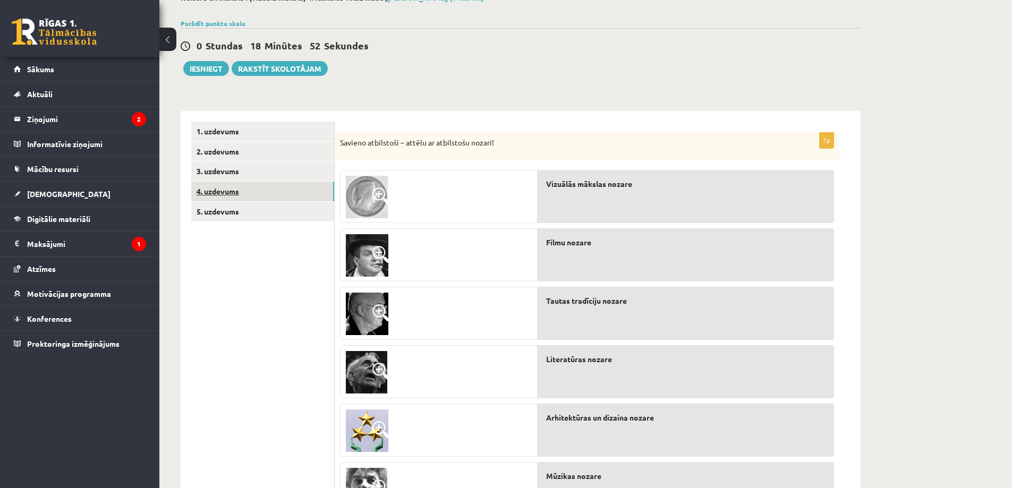
click at [278, 192] on link "4. uzdevums" at bounding box center [262, 192] width 143 height 20
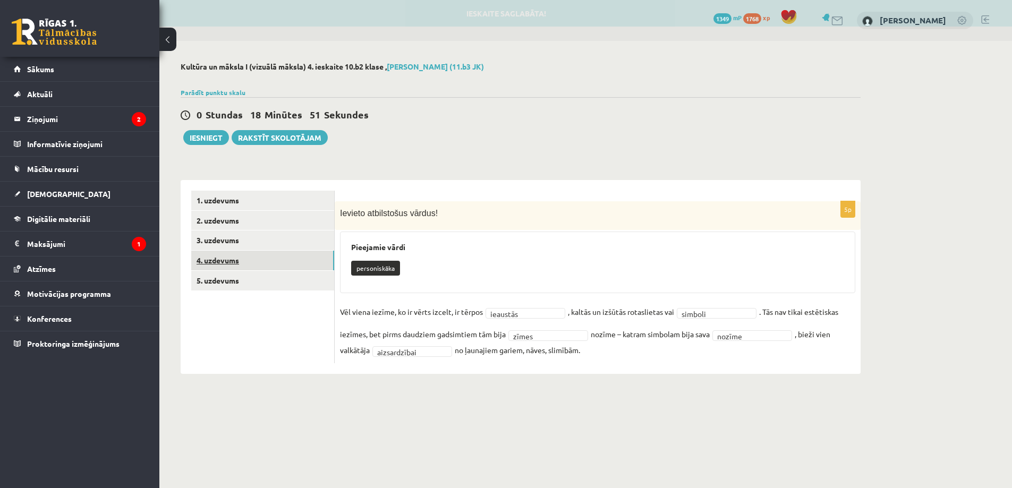
scroll to position [0, 0]
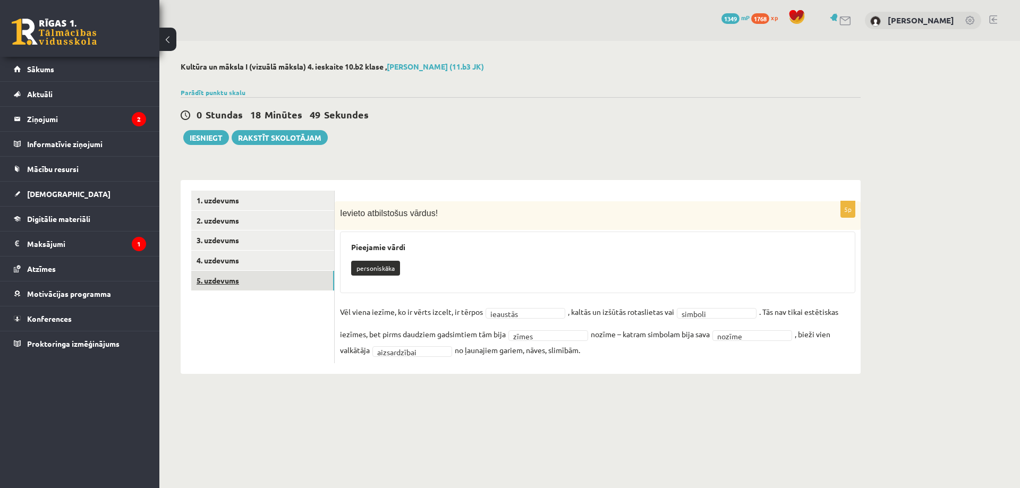
click at [263, 281] on link "5. uzdevums" at bounding box center [262, 281] width 143 height 20
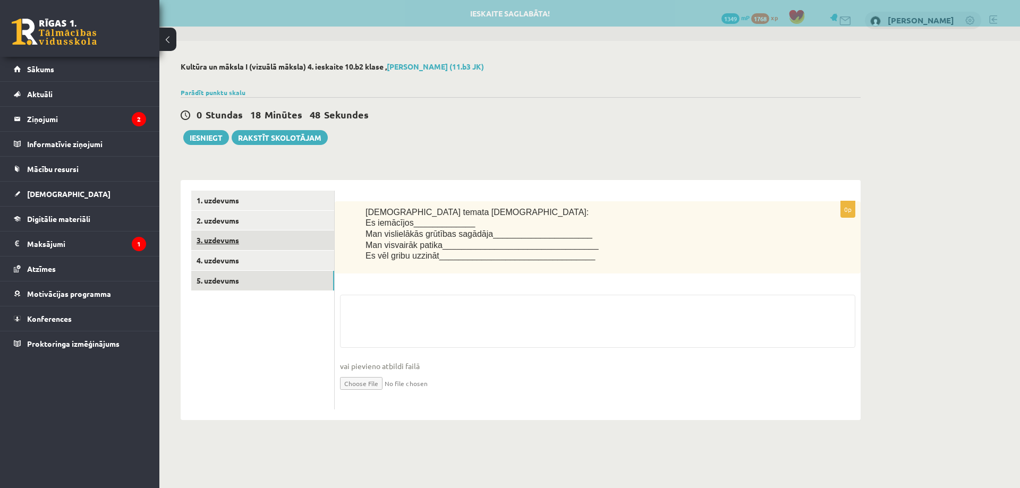
click at [266, 238] on link "3. uzdevums" at bounding box center [262, 240] width 143 height 20
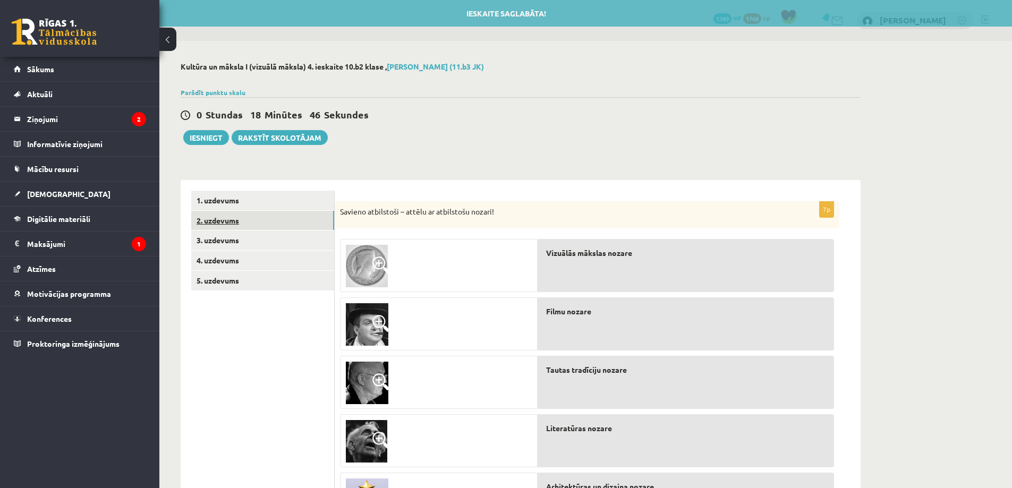
click at [287, 228] on link "2. uzdevums" at bounding box center [262, 221] width 143 height 20
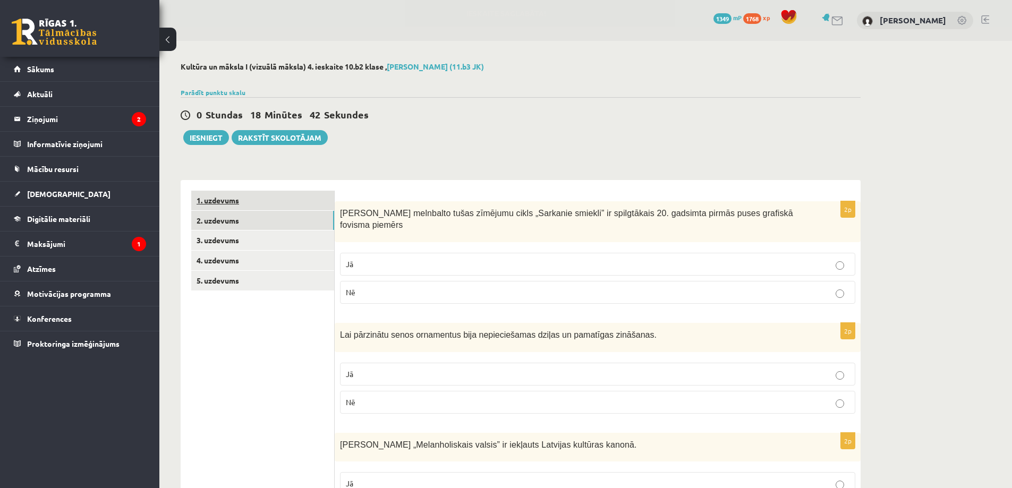
click at [256, 200] on link "1. uzdevums" at bounding box center [262, 201] width 143 height 20
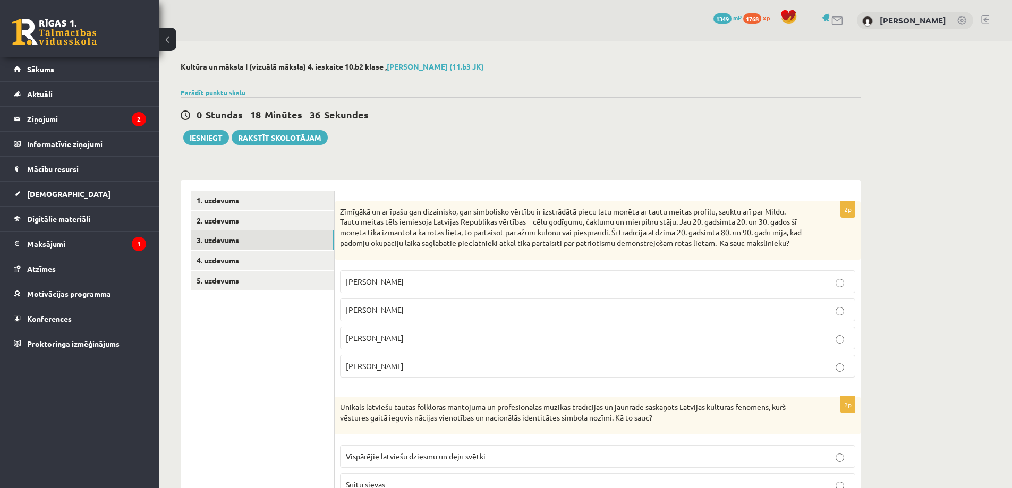
click at [224, 242] on link "3. uzdevums" at bounding box center [262, 240] width 143 height 20
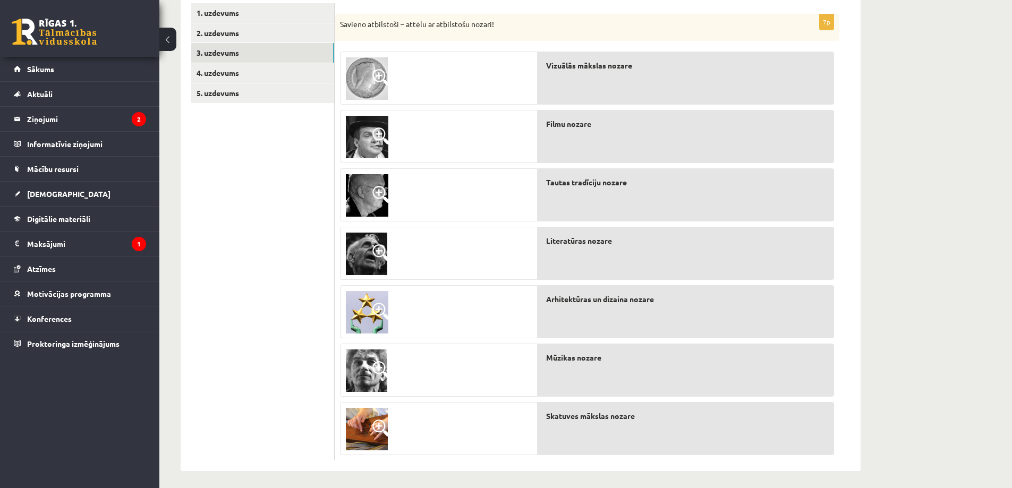
scroll to position [193, 0]
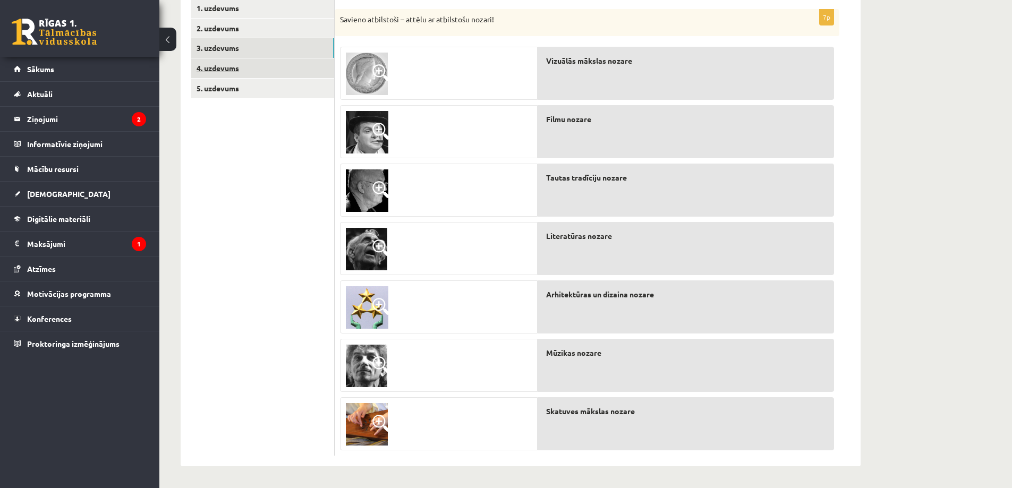
click at [235, 66] on link "4. uzdevums" at bounding box center [262, 68] width 143 height 20
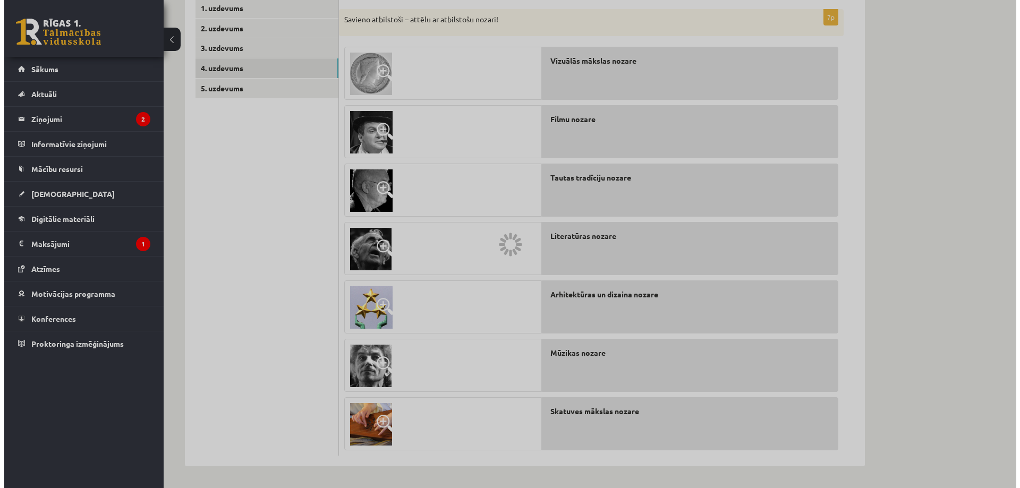
scroll to position [0, 0]
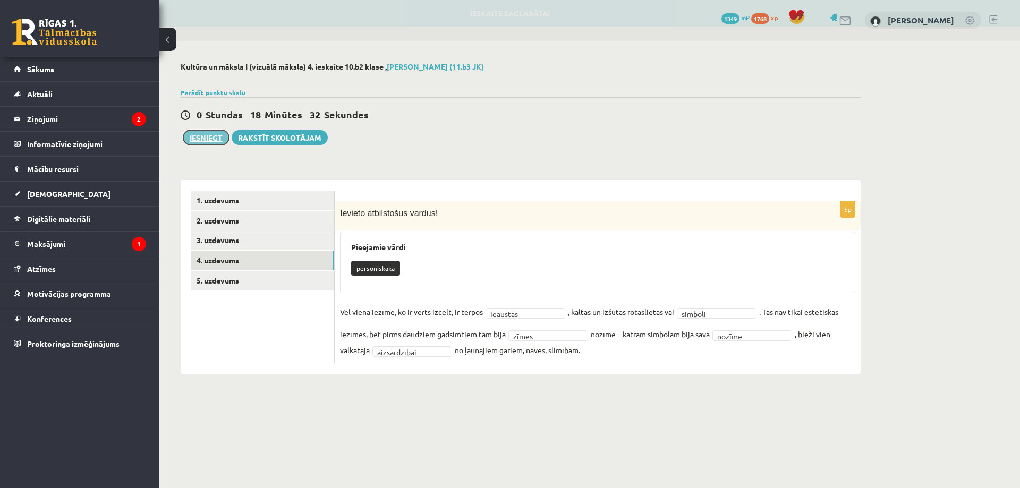
click at [213, 133] on button "Iesniegt" at bounding box center [206, 137] width 46 height 15
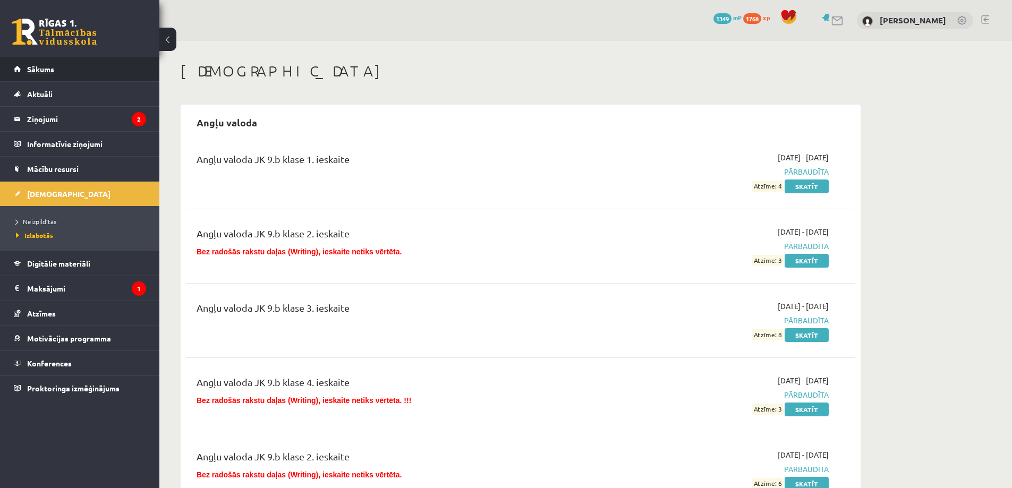
click at [87, 66] on link "Sākums" at bounding box center [80, 69] width 132 height 24
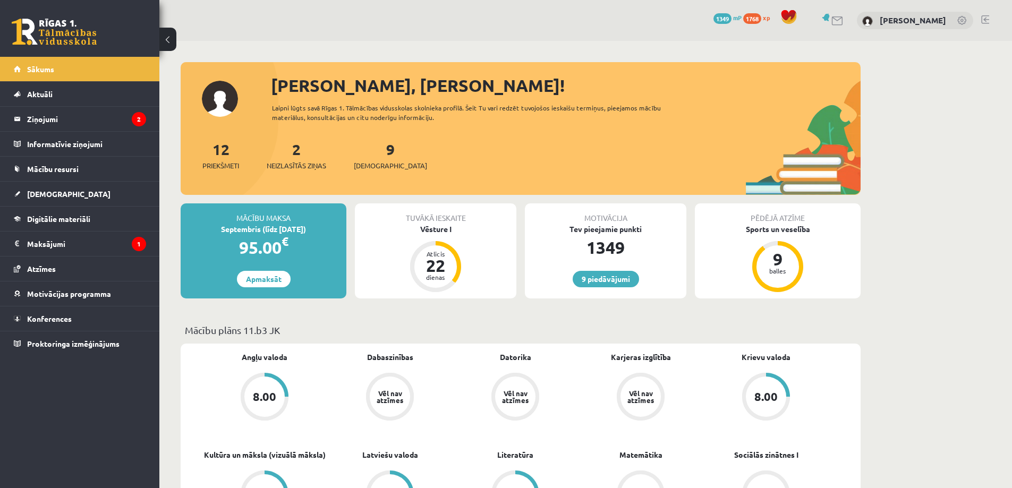
click at [982, 19] on link at bounding box center [985, 19] width 8 height 8
